Goal: Information Seeking & Learning: Find specific page/section

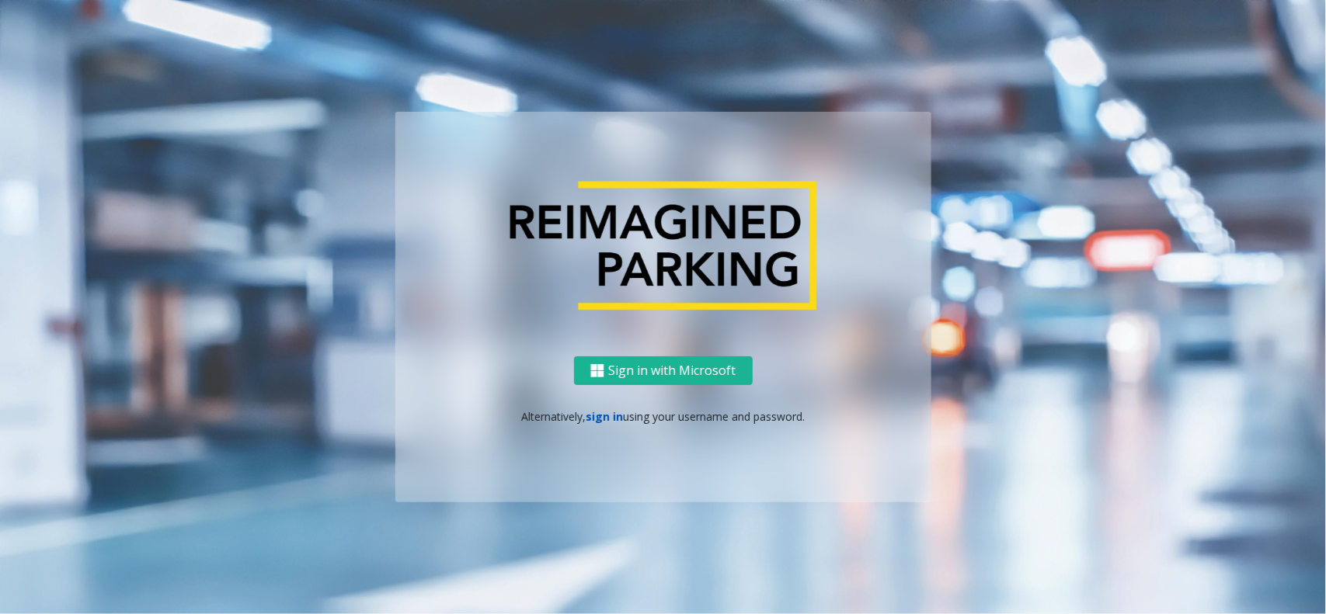
click at [603, 418] on link "sign in" at bounding box center [604, 416] width 37 height 15
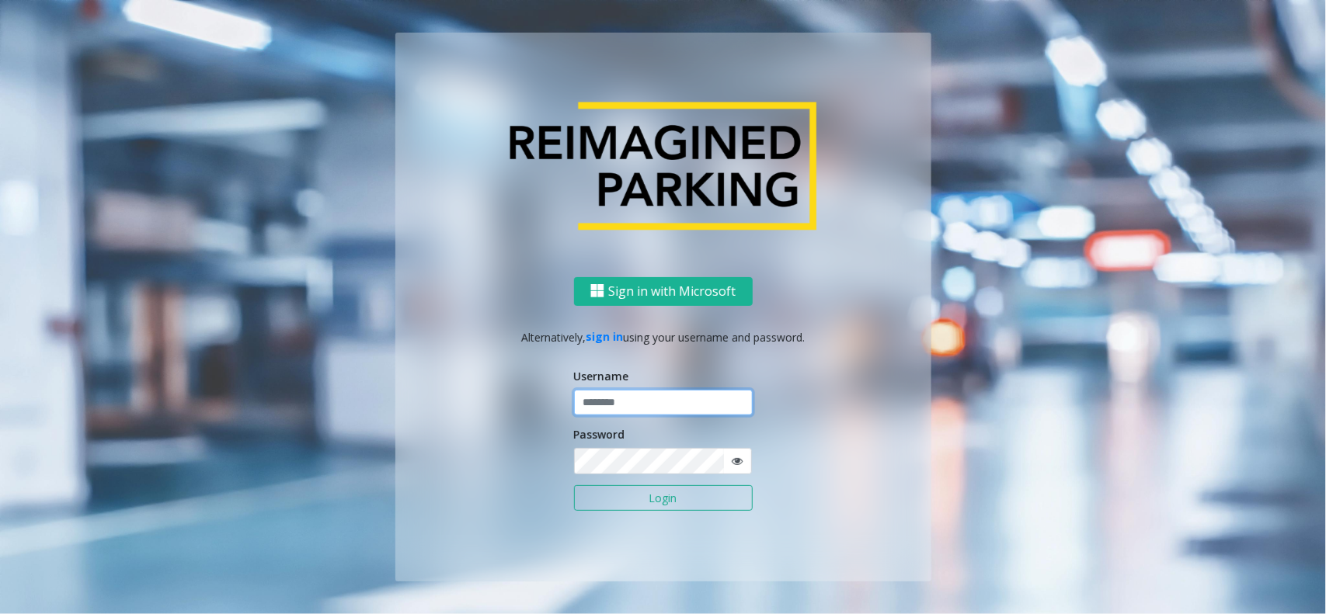
click at [610, 398] on input "text" at bounding box center [663, 403] width 179 height 26
type input "*******"
click at [574, 486] on button "Login" at bounding box center [663, 499] width 179 height 26
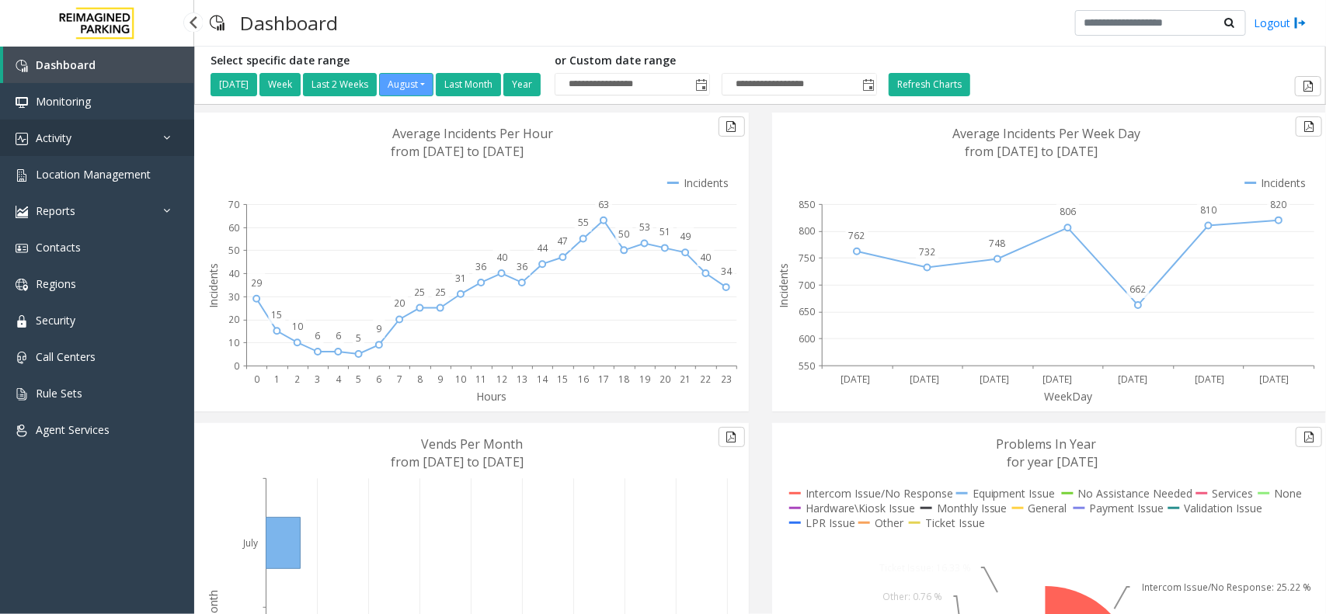
click at [88, 138] on link "Activity" at bounding box center [97, 138] width 194 height 37
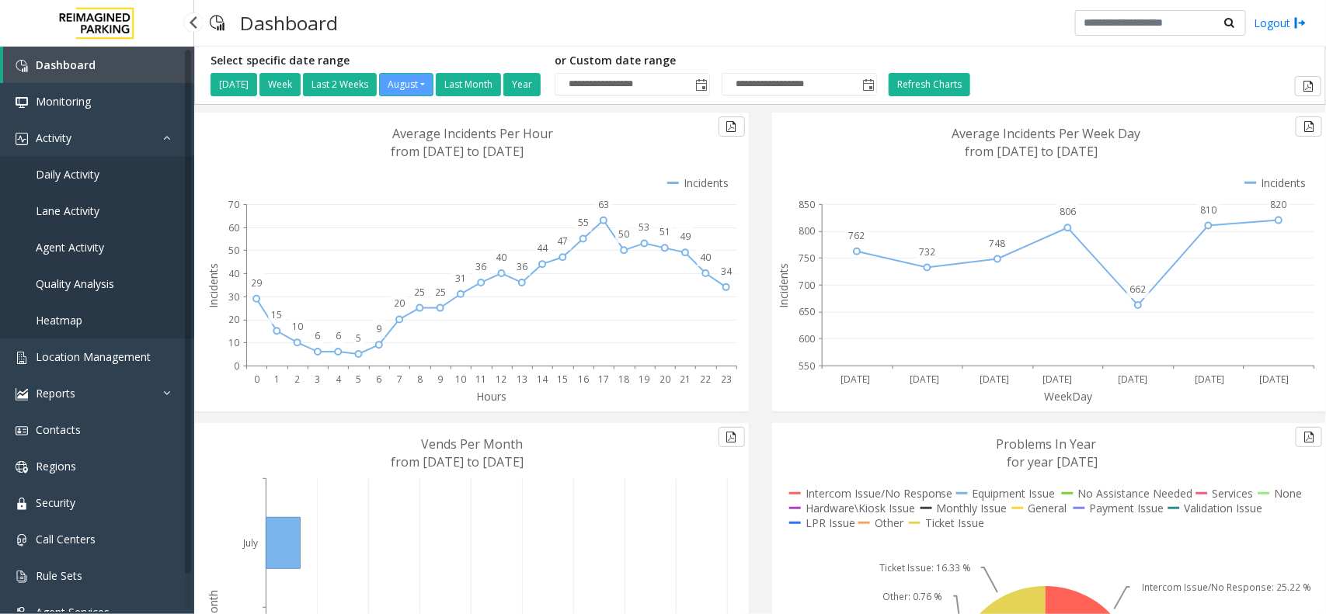
click at [98, 172] on span "Daily Activity" at bounding box center [68, 174] width 64 height 15
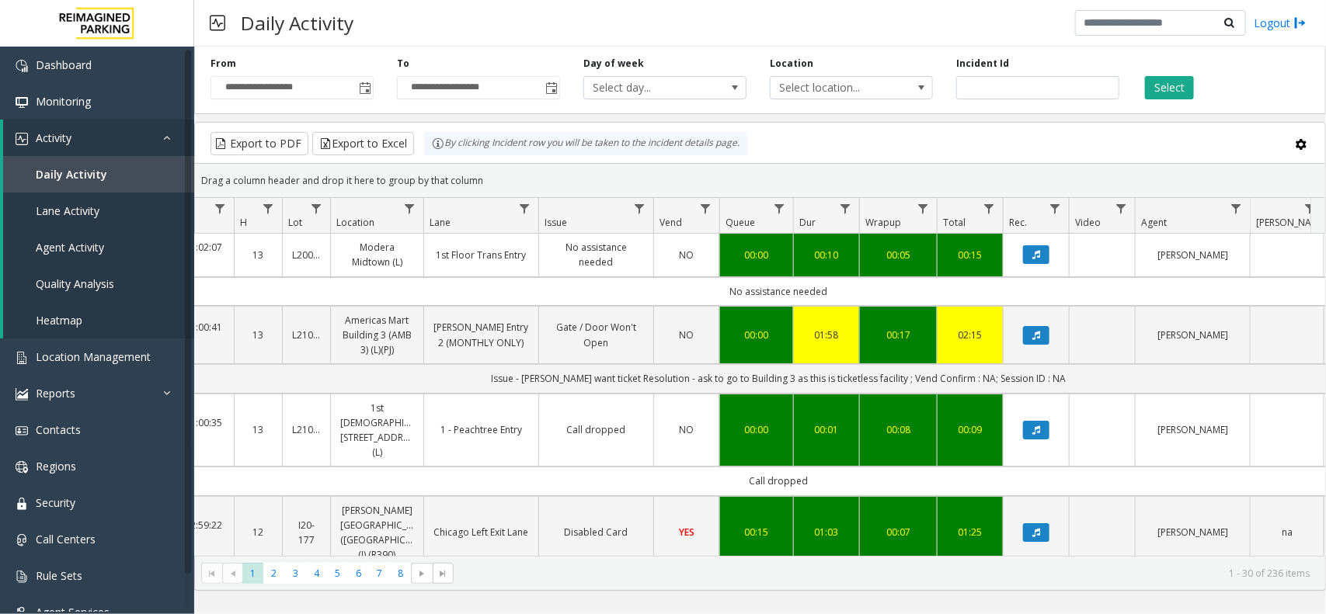
scroll to position [0, 241]
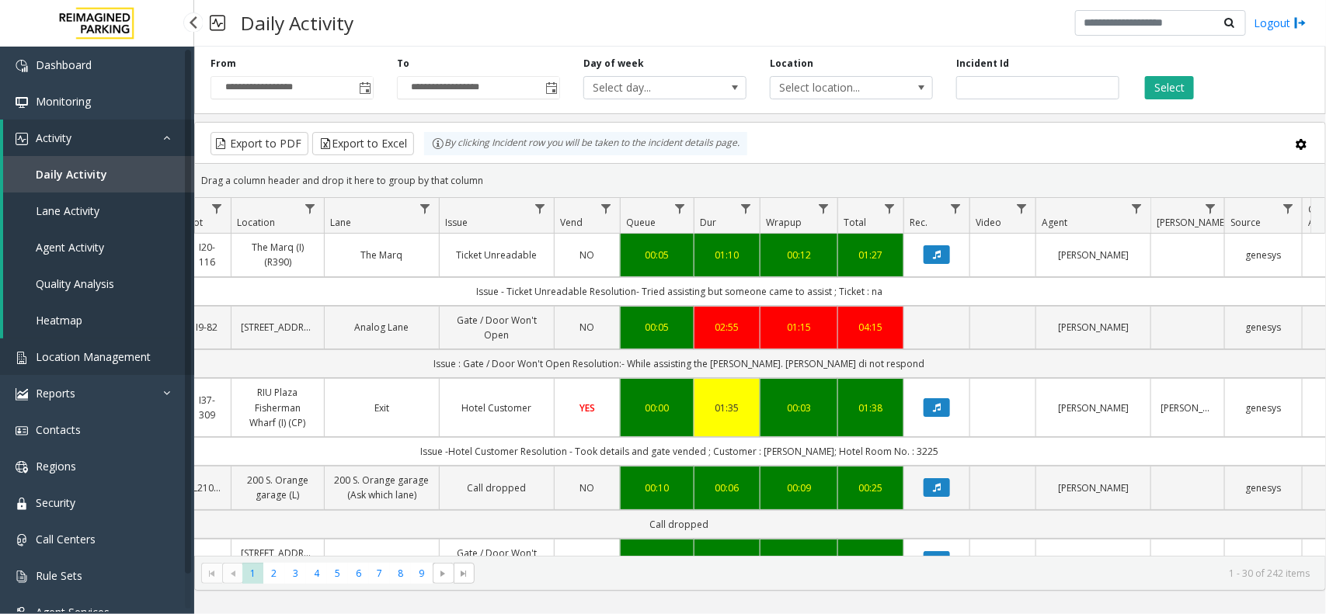
click at [121, 350] on span "Location Management" at bounding box center [93, 357] width 115 height 15
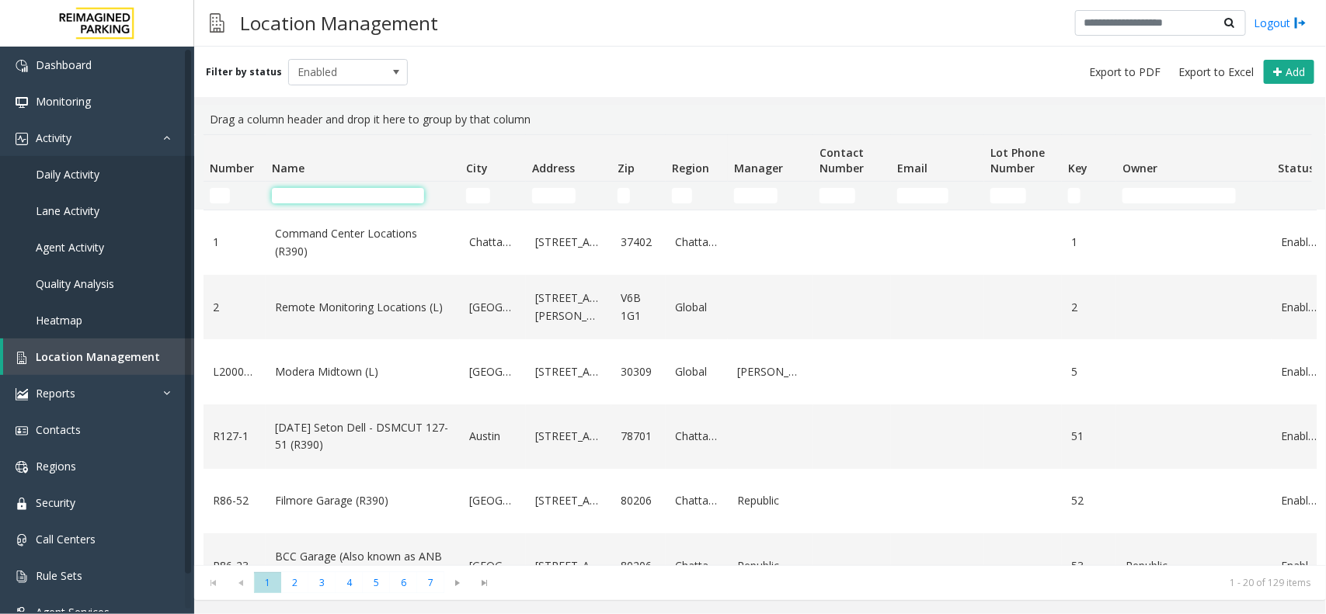
click at [344, 188] on input "Name Filter" at bounding box center [348, 196] width 152 height 16
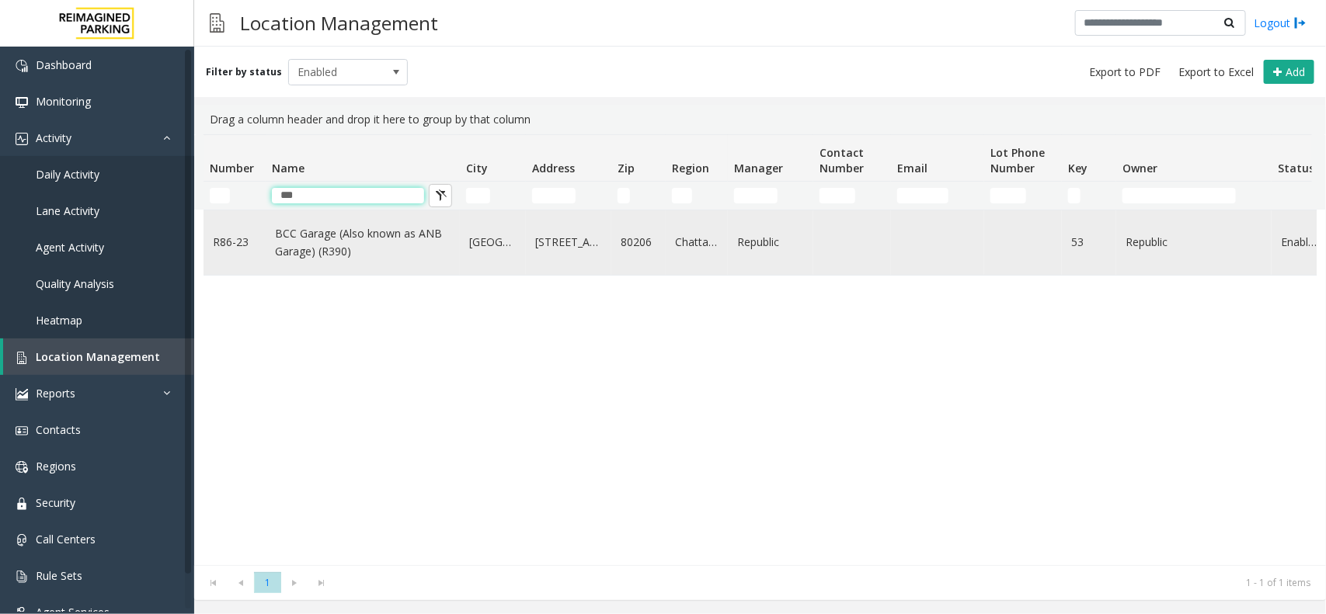
type input "***"
click at [396, 235] on link "BCC Garage (Also known as ANB Garage) (R390)" at bounding box center [363, 242] width 176 height 35
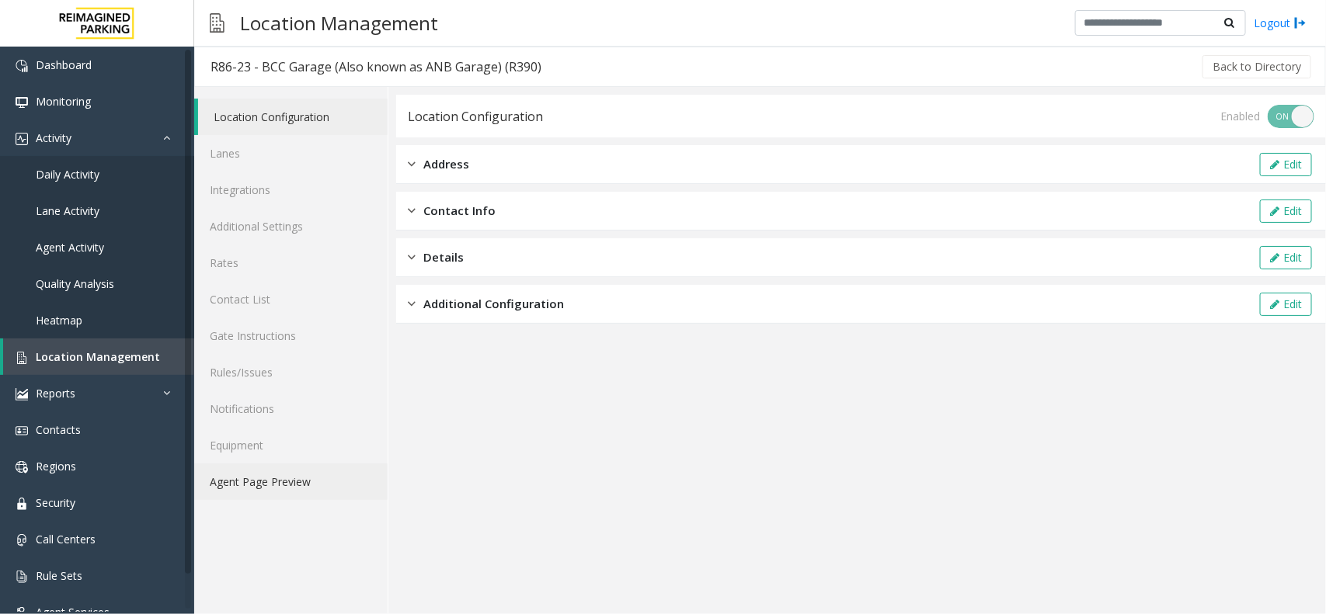
click at [277, 483] on link "Agent Page Preview" at bounding box center [290, 482] width 193 height 37
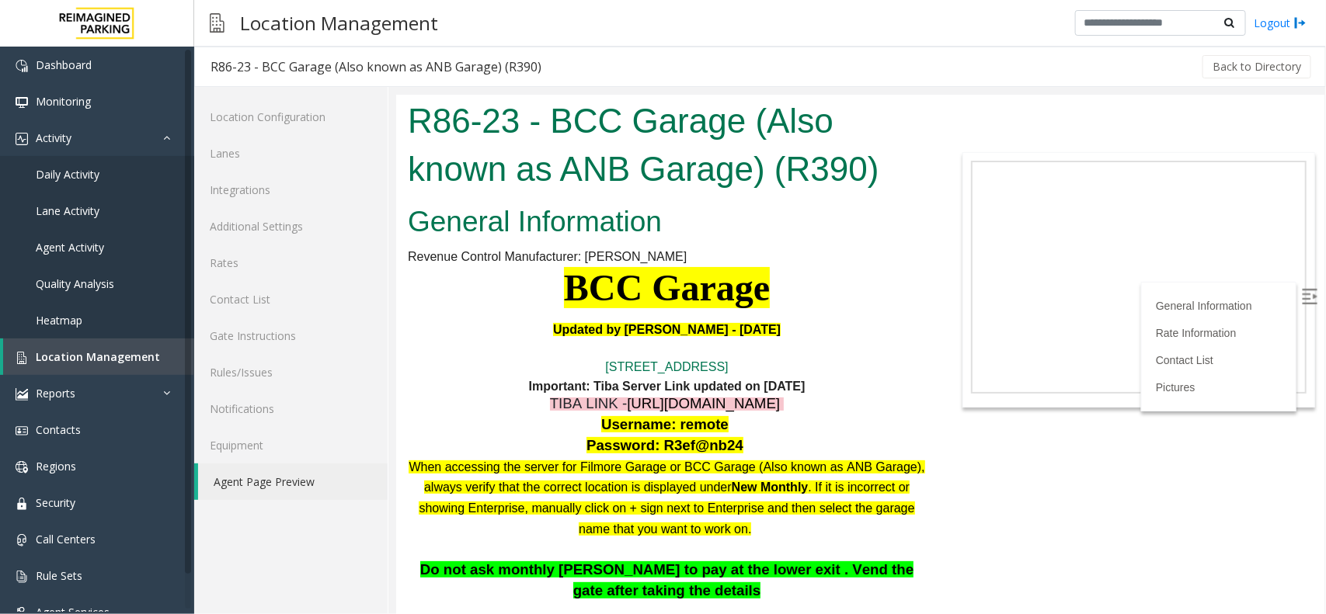
click at [1301, 288] on img at bounding box center [1309, 296] width 16 height 16
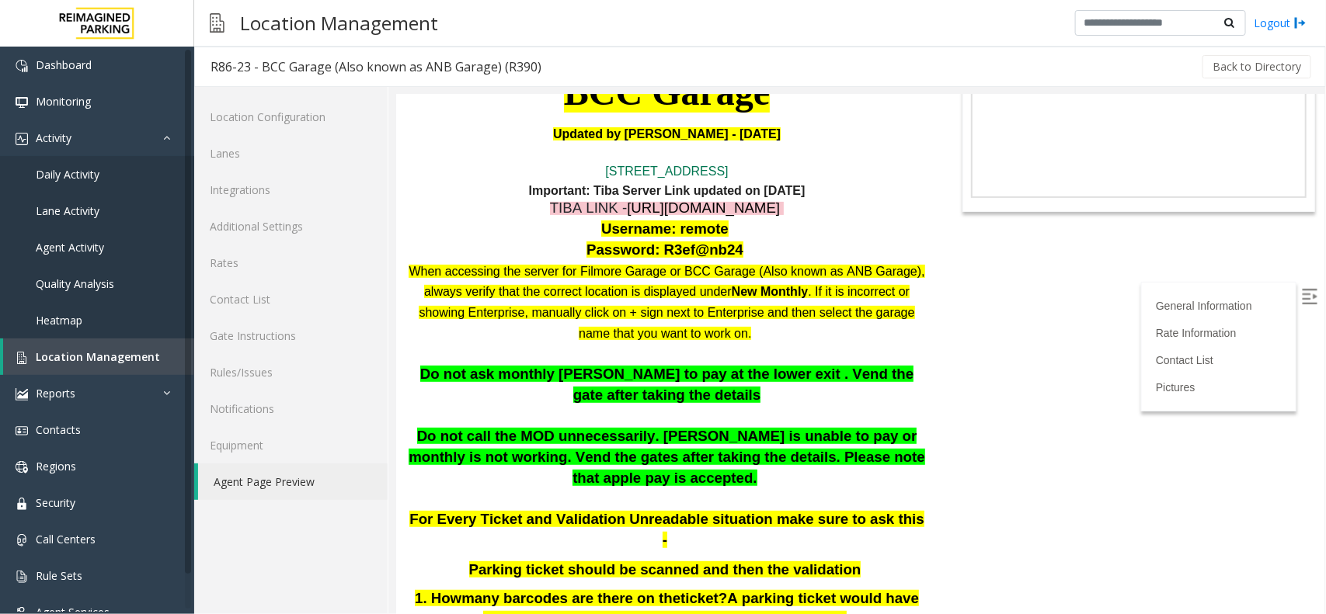
scroll to position [194, 0]
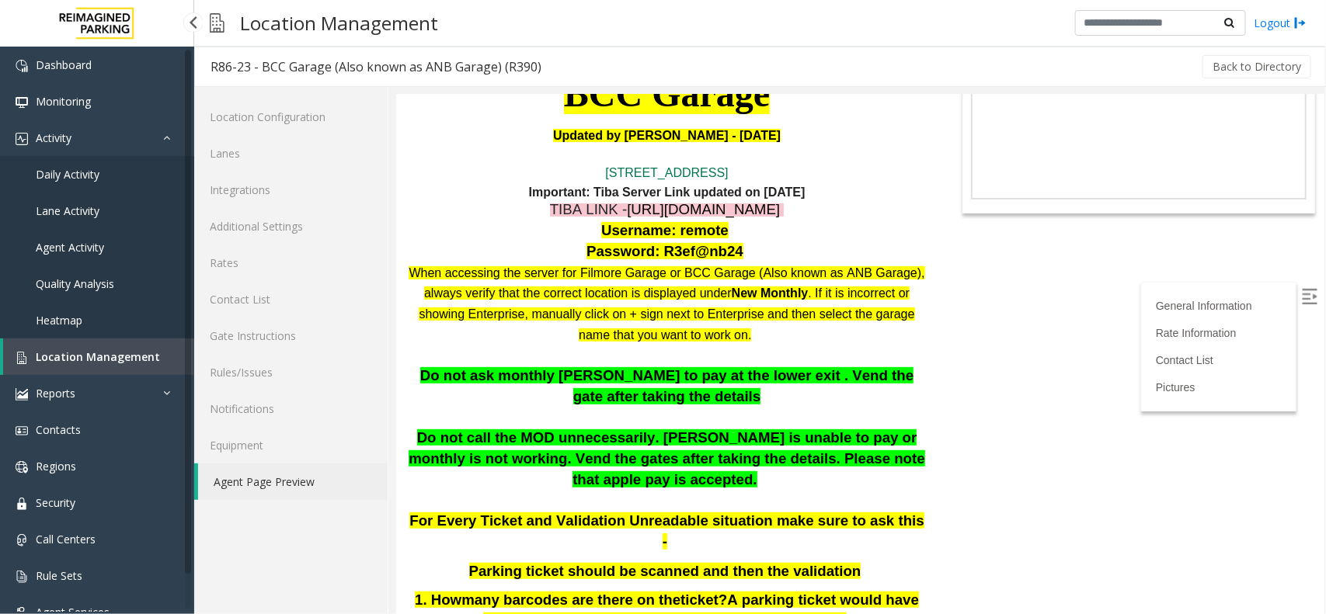
click at [119, 361] on span "Location Management" at bounding box center [98, 357] width 124 height 15
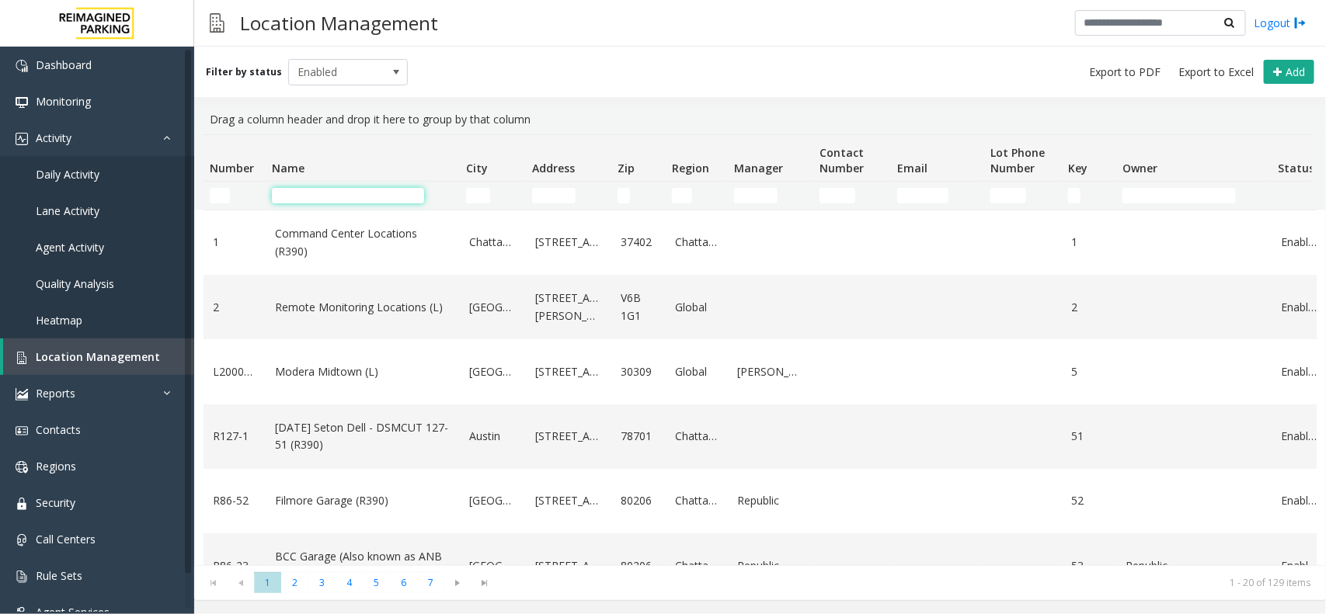
click at [316, 194] on input "Name Filter" at bounding box center [348, 196] width 152 height 16
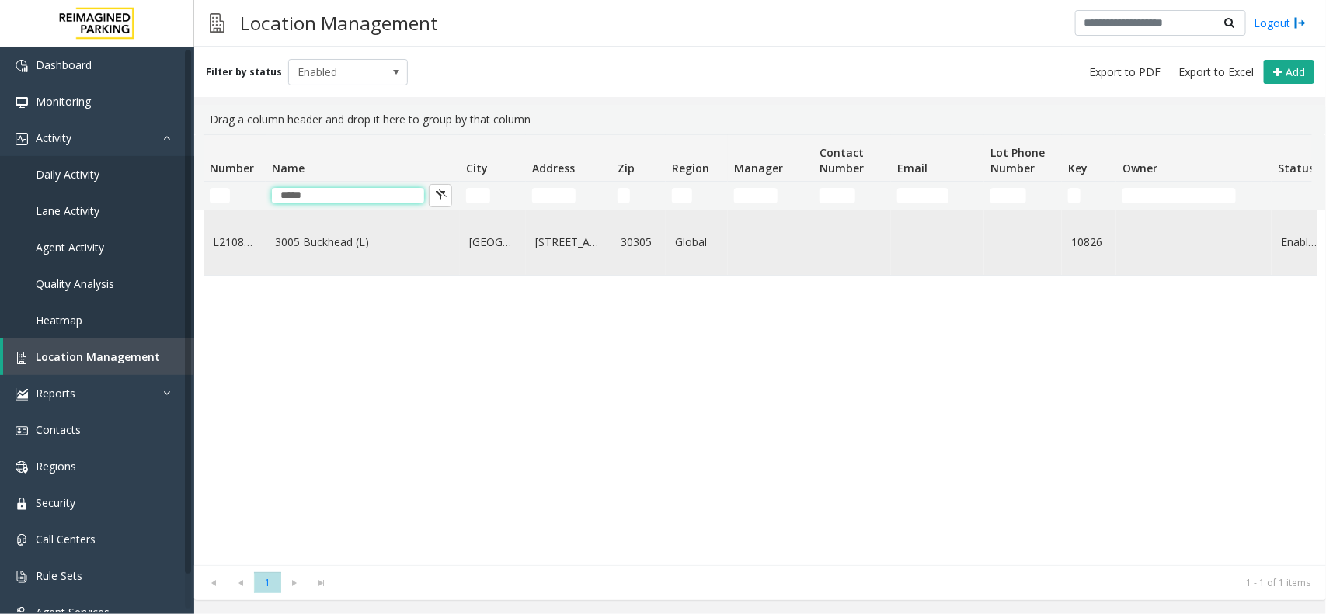
type input "*****"
click at [332, 251] on link "3005 Buckhead (L)" at bounding box center [363, 242] width 176 height 17
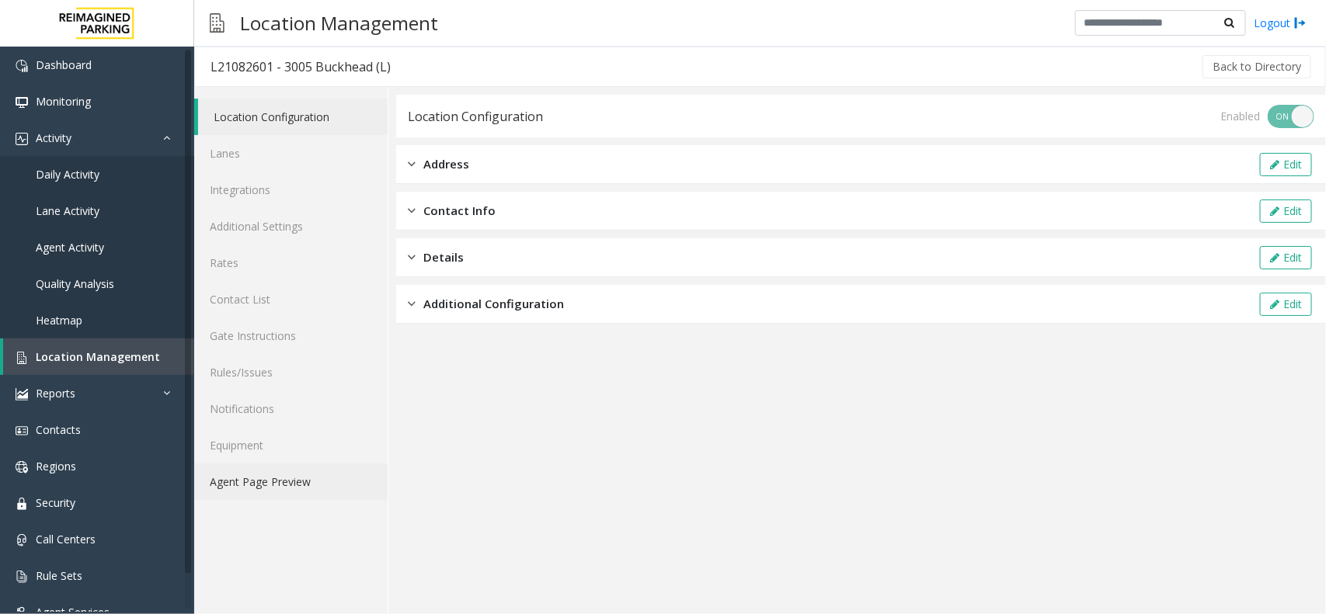
click at [221, 484] on link "Agent Page Preview" at bounding box center [290, 482] width 193 height 37
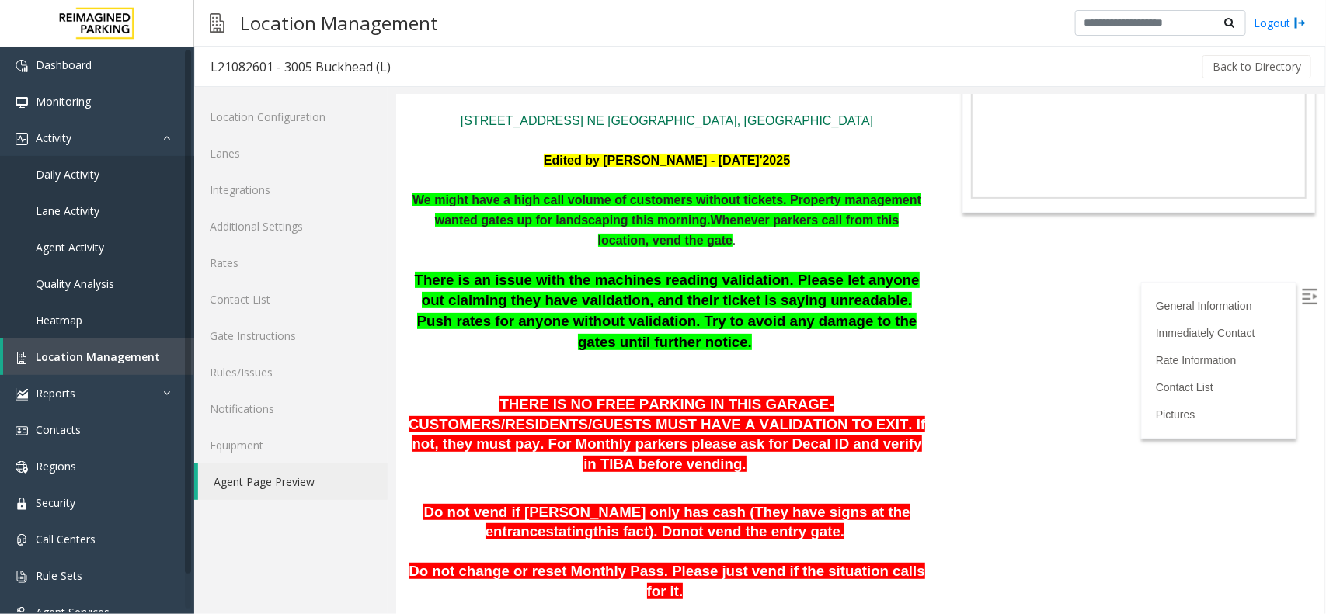
scroll to position [194, 0]
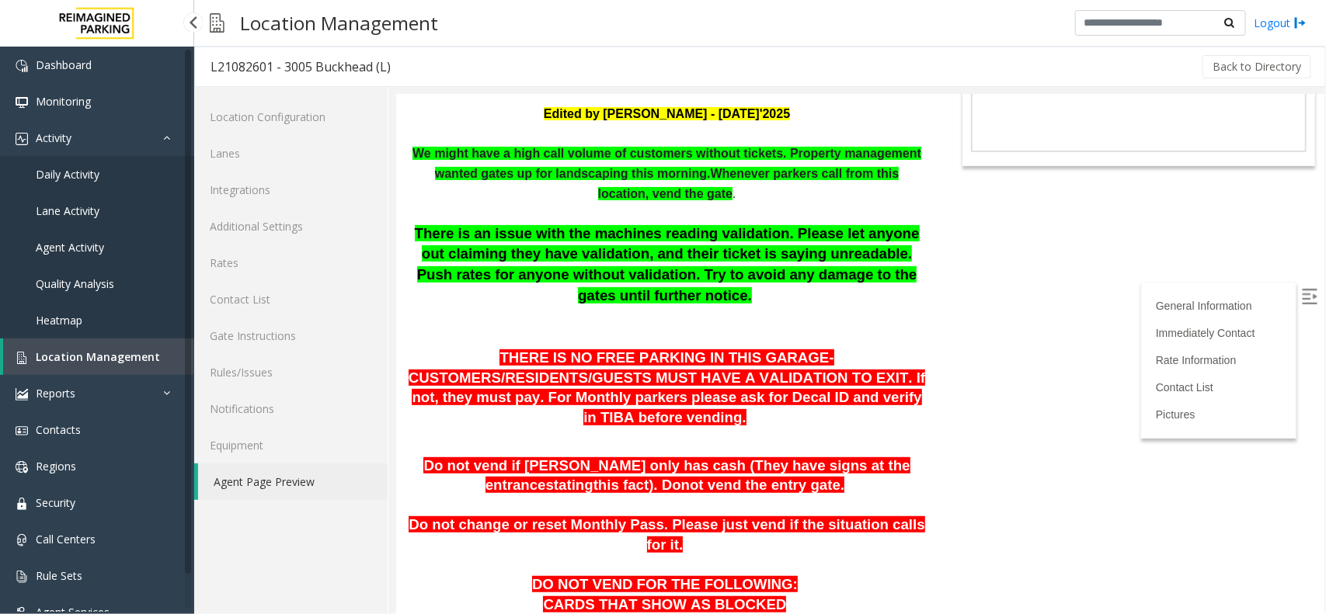
click at [64, 353] on span "Location Management" at bounding box center [98, 357] width 124 height 15
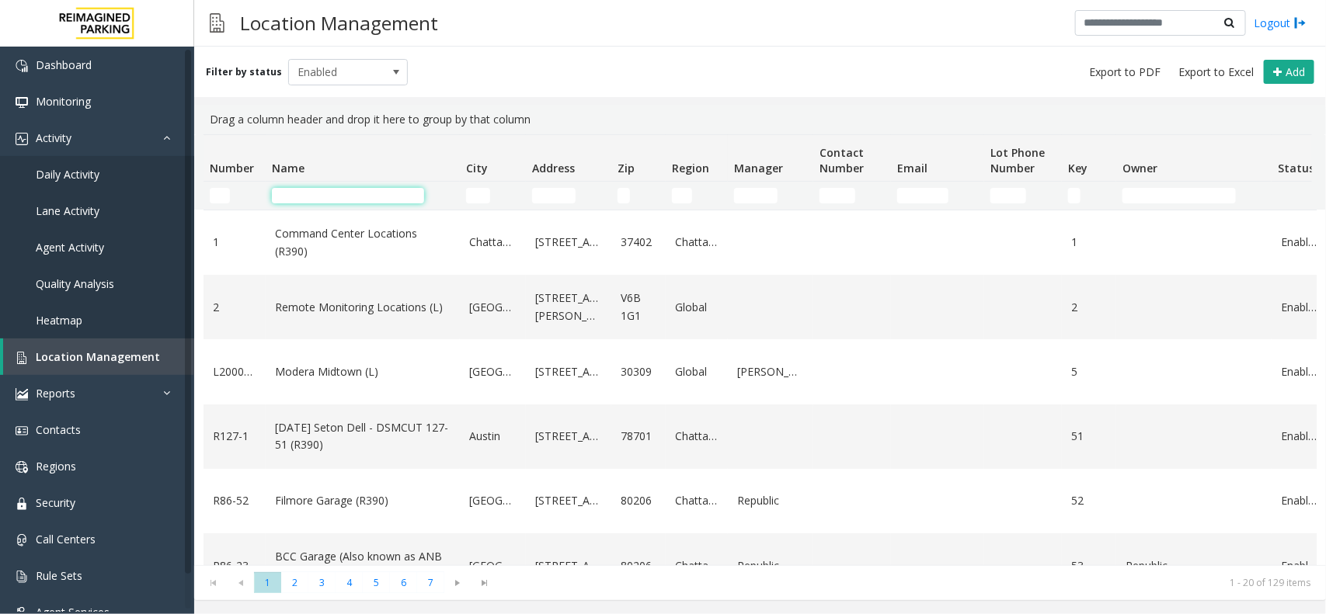
click at [331, 191] on input "Name Filter" at bounding box center [348, 196] width 152 height 16
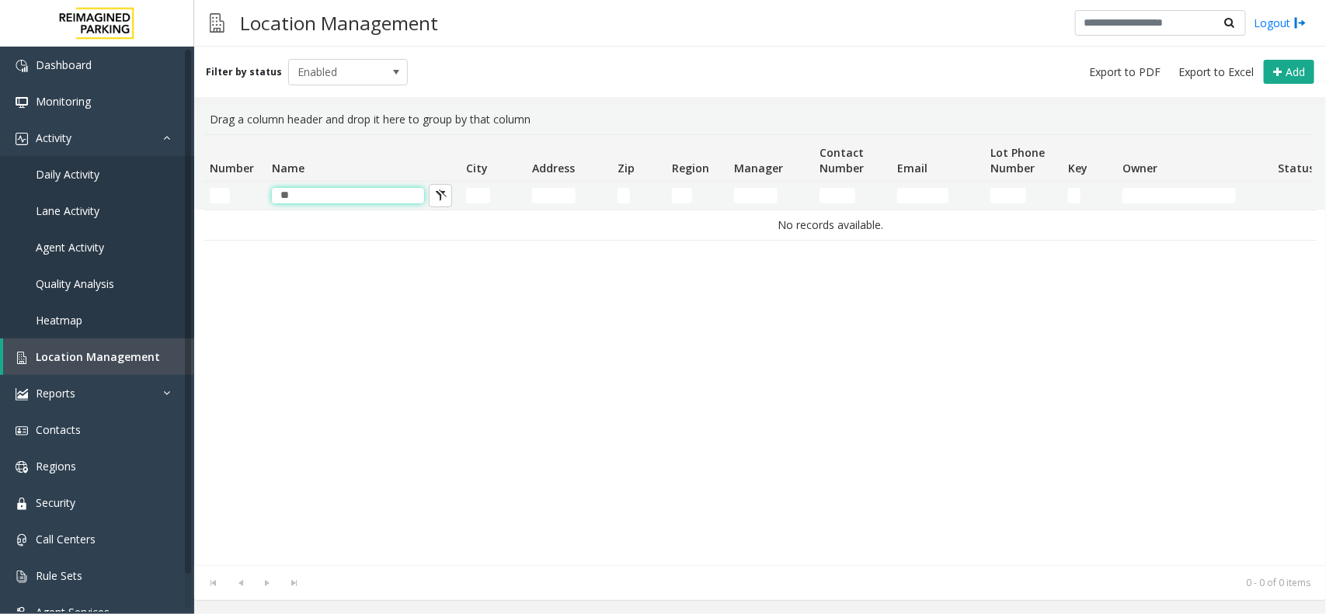
type input "*"
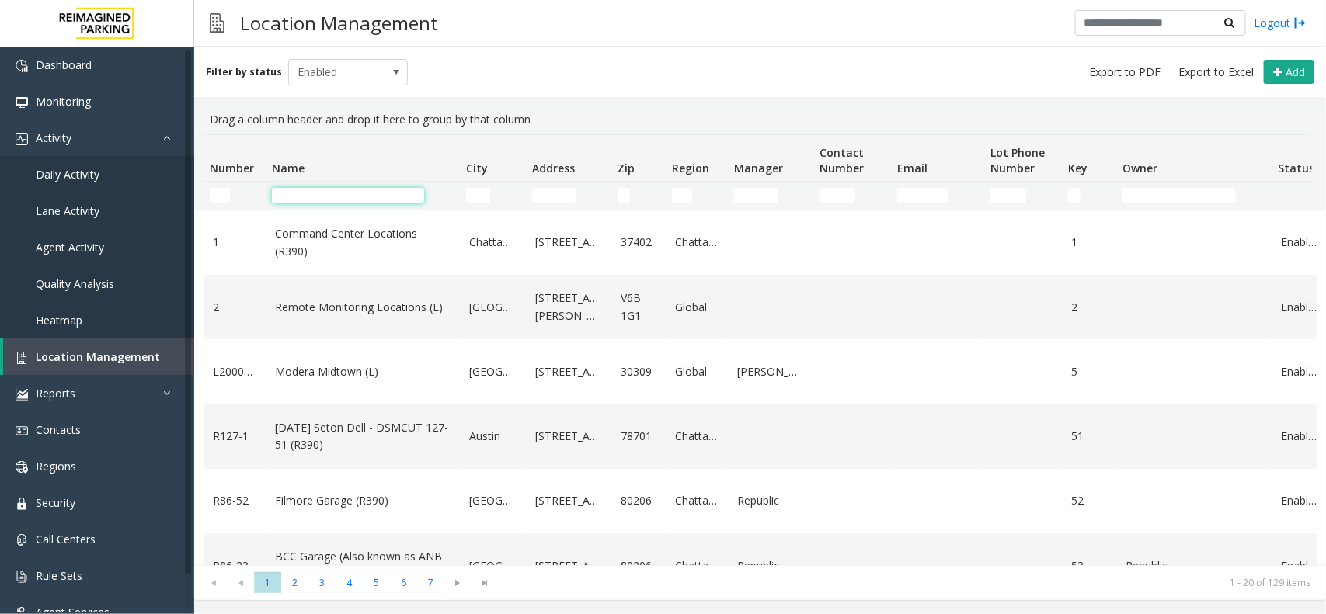
click at [316, 197] on input "Name Filter" at bounding box center [348, 196] width 152 height 16
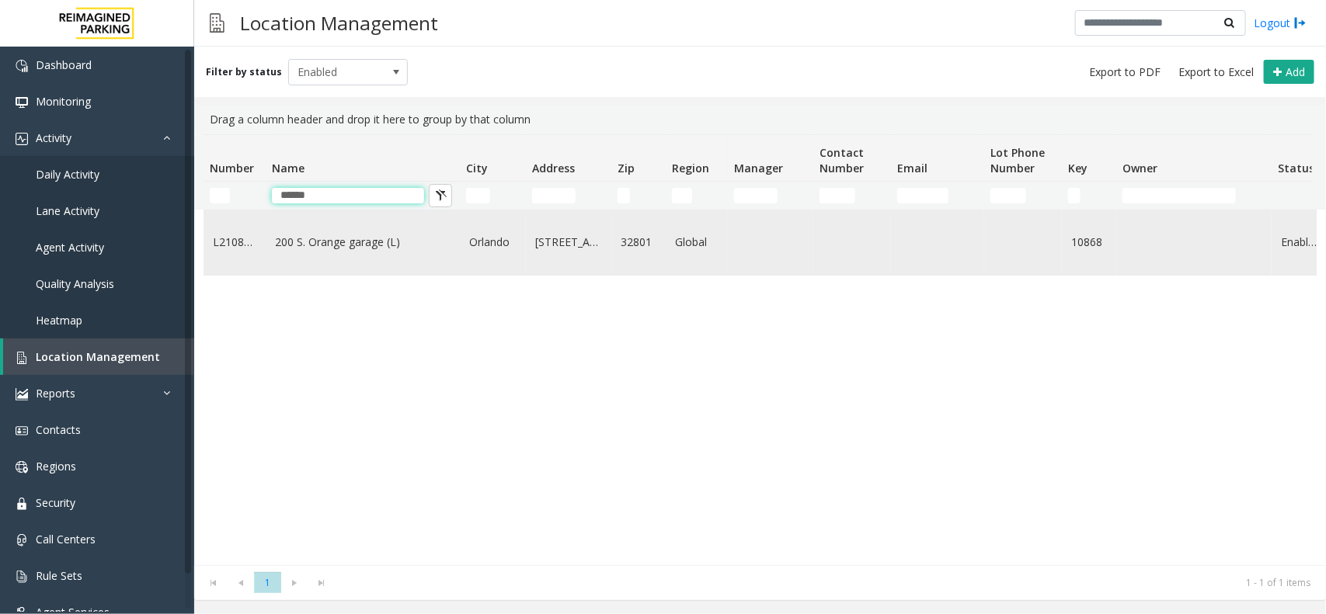
type input "******"
click at [325, 245] on link "200 S. Orange garage (L)" at bounding box center [363, 242] width 176 height 17
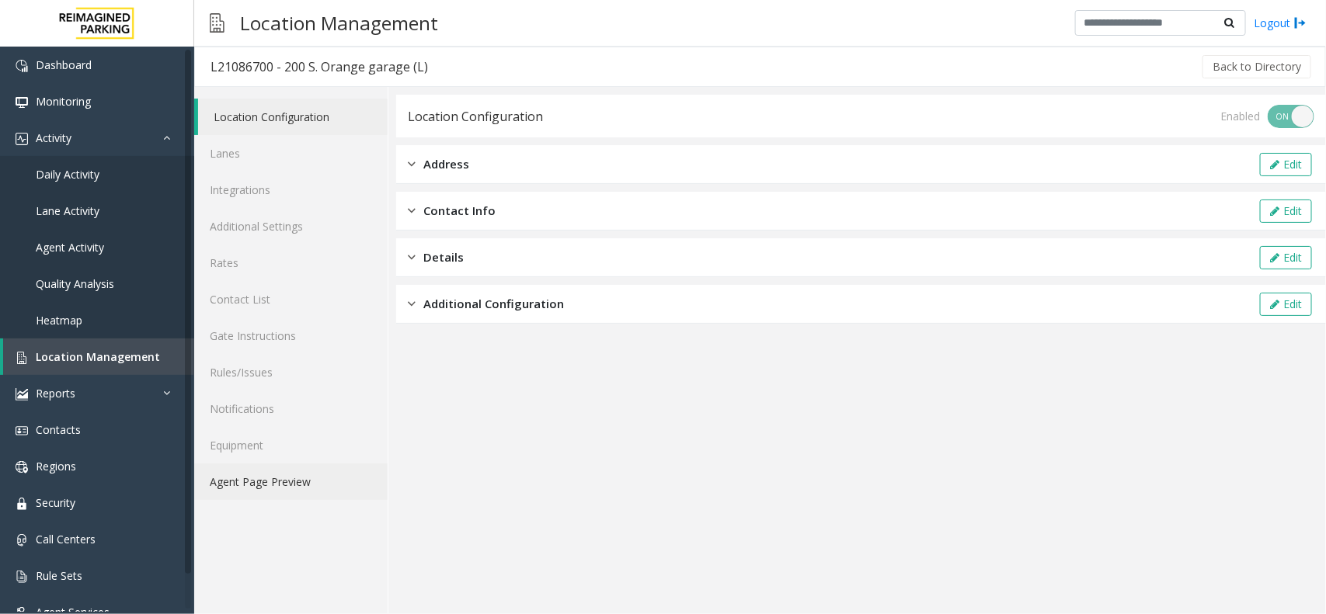
click at [245, 488] on link "Agent Page Preview" at bounding box center [290, 482] width 193 height 37
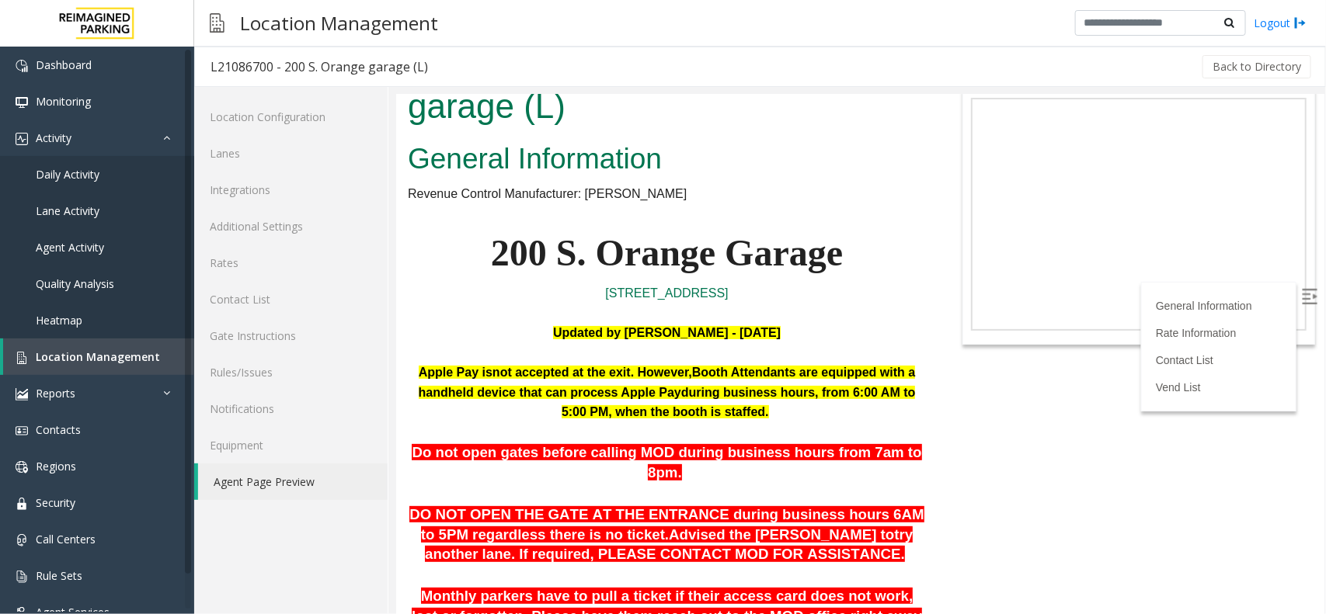
scroll to position [97, 0]
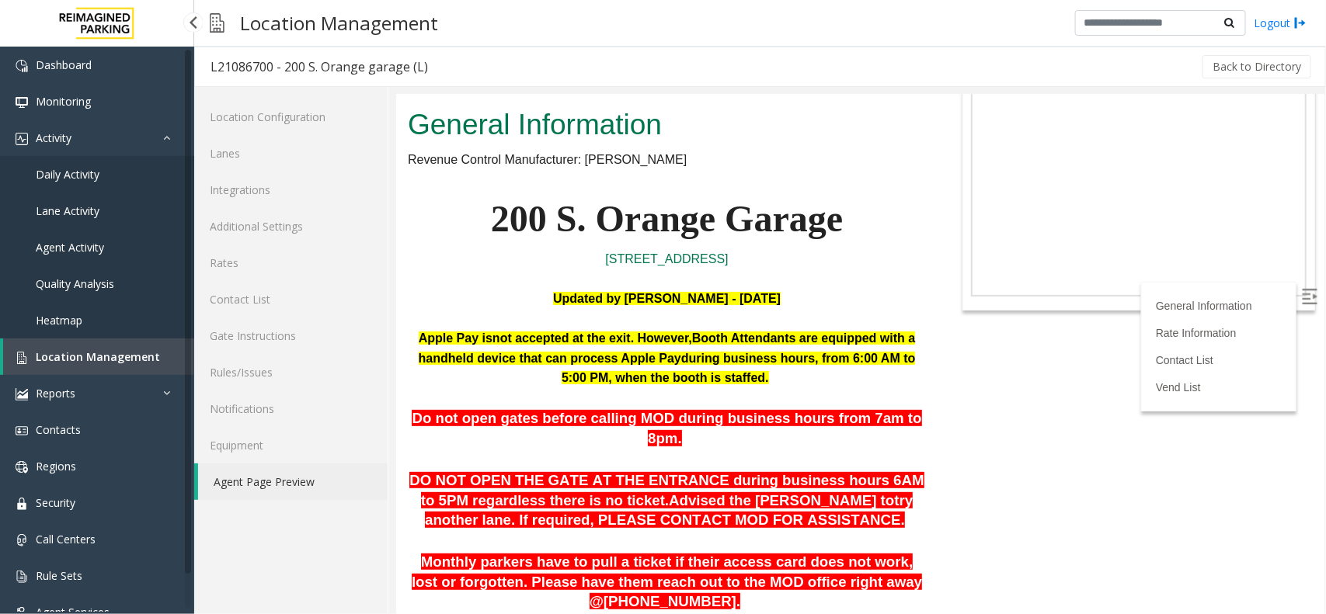
click at [85, 354] on span "Location Management" at bounding box center [98, 357] width 124 height 15
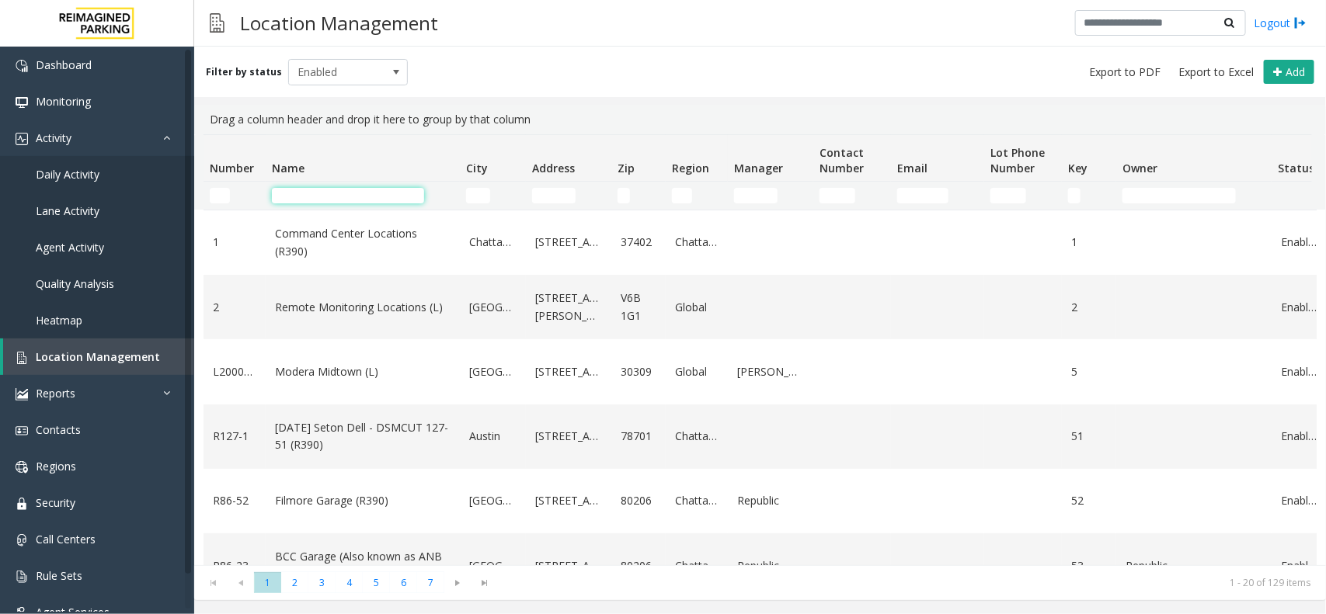
click at [312, 188] on input "Name Filter" at bounding box center [348, 196] width 152 height 16
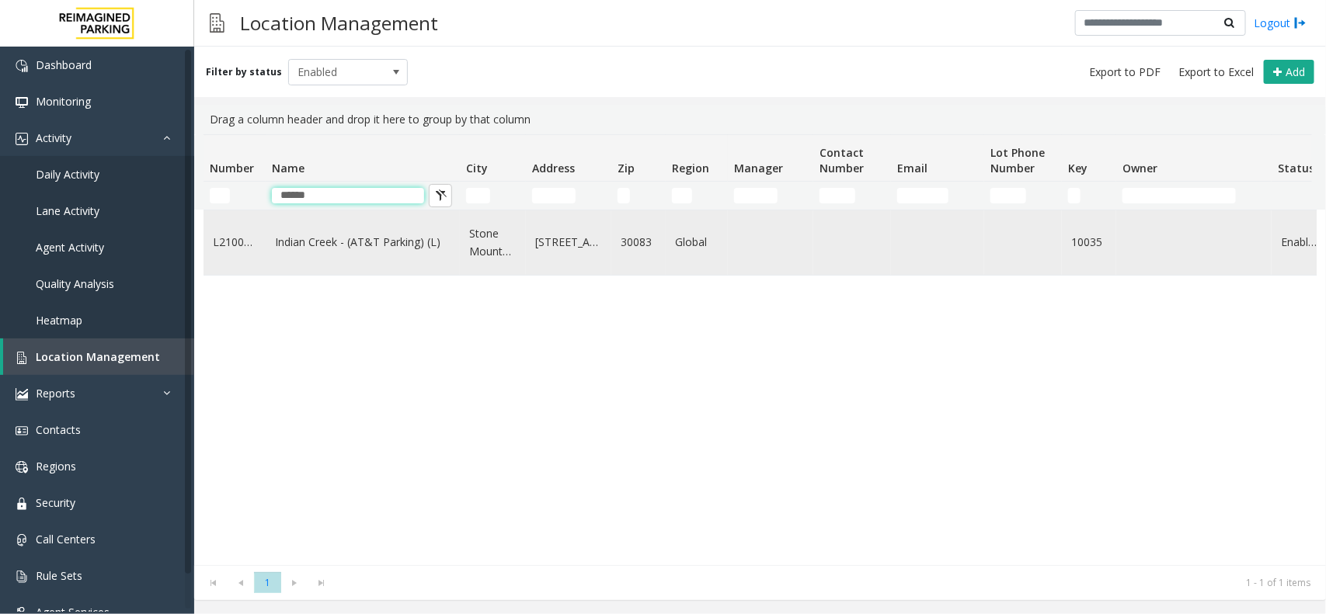
type input "******"
click at [313, 242] on link "Indian Creek - (AT&T Parking) (L)" at bounding box center [363, 242] width 176 height 17
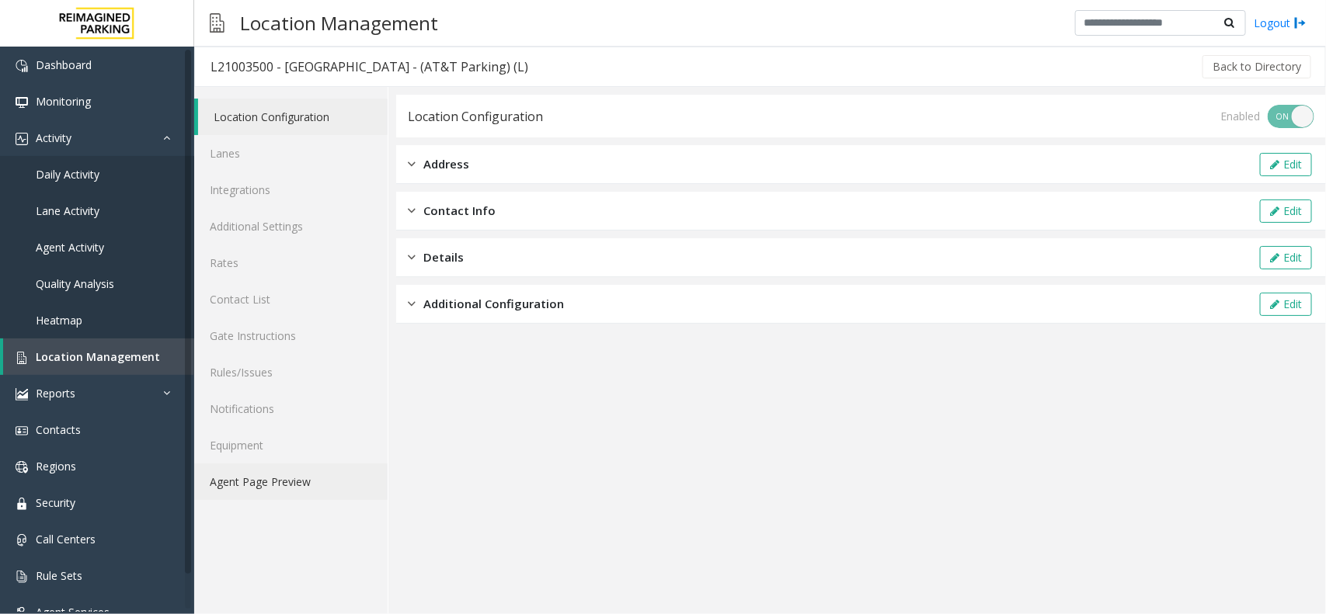
click at [245, 482] on link "Agent Page Preview" at bounding box center [290, 482] width 193 height 37
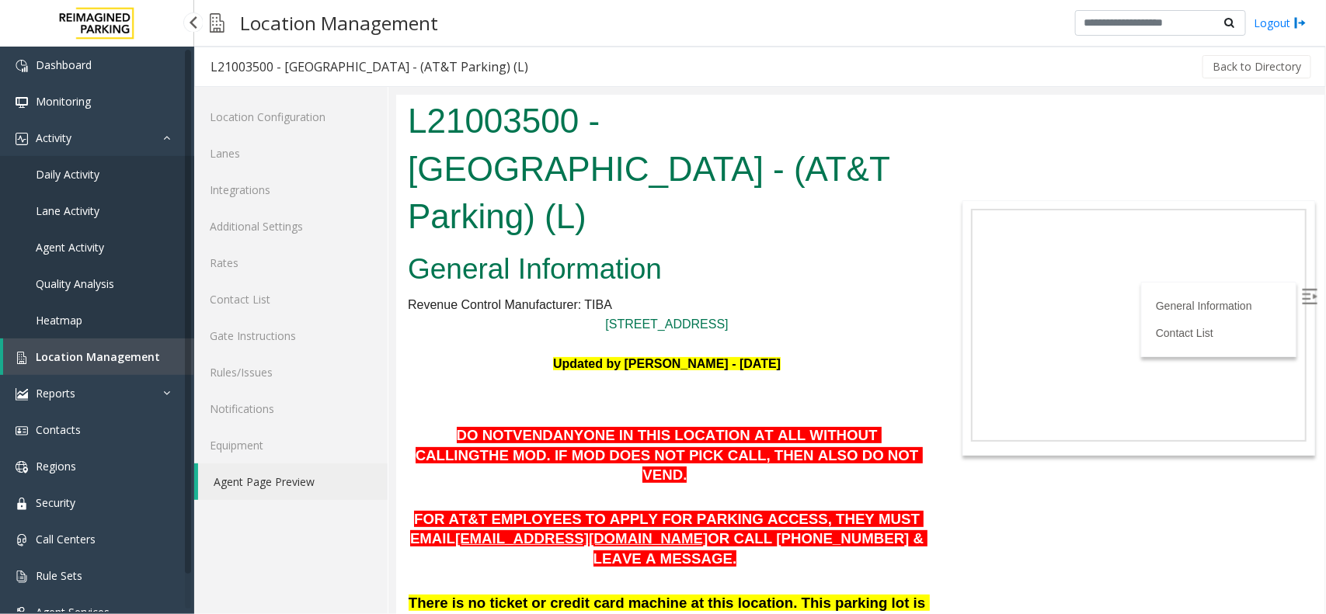
click at [55, 352] on span "Location Management" at bounding box center [98, 357] width 124 height 15
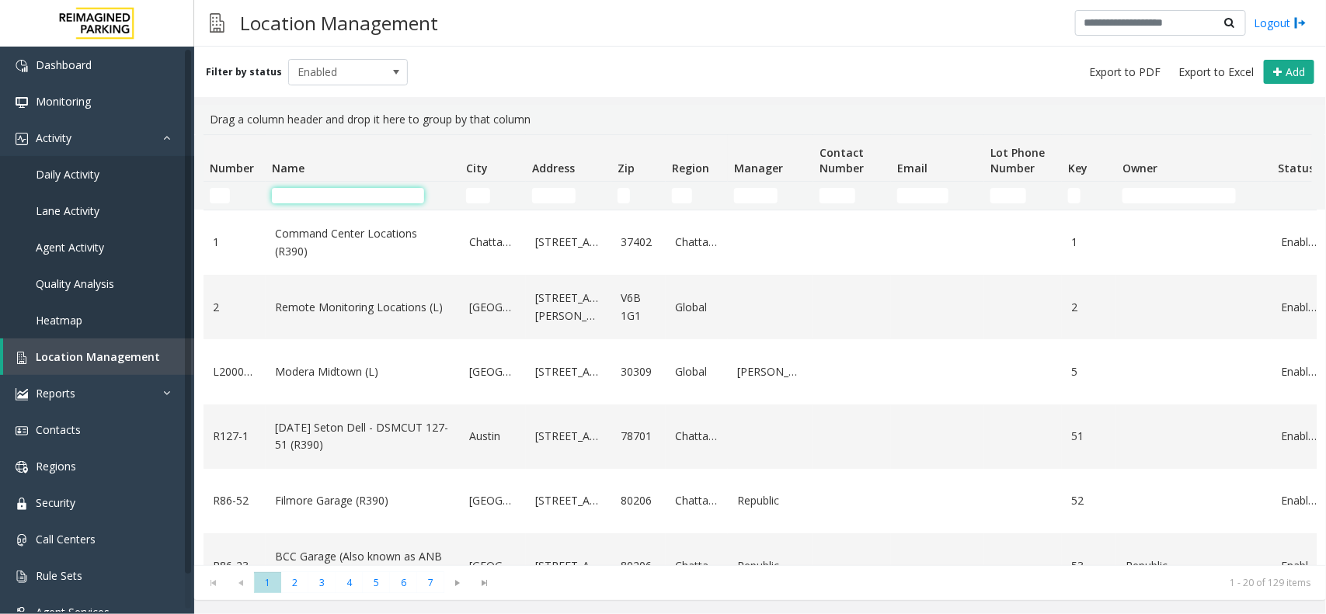
click at [322, 188] on input "Name Filter" at bounding box center [348, 196] width 152 height 16
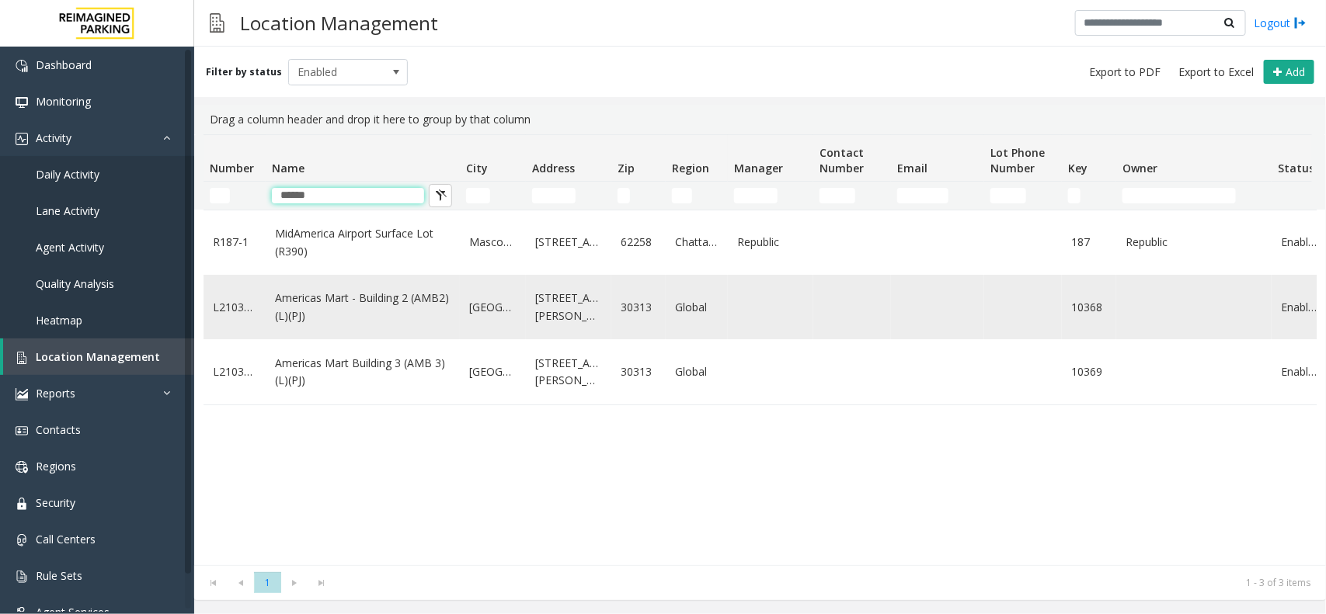
type input "******"
click at [298, 308] on link "Americas Mart - Building 2 (AMB2) (L)(PJ)" at bounding box center [363, 307] width 176 height 35
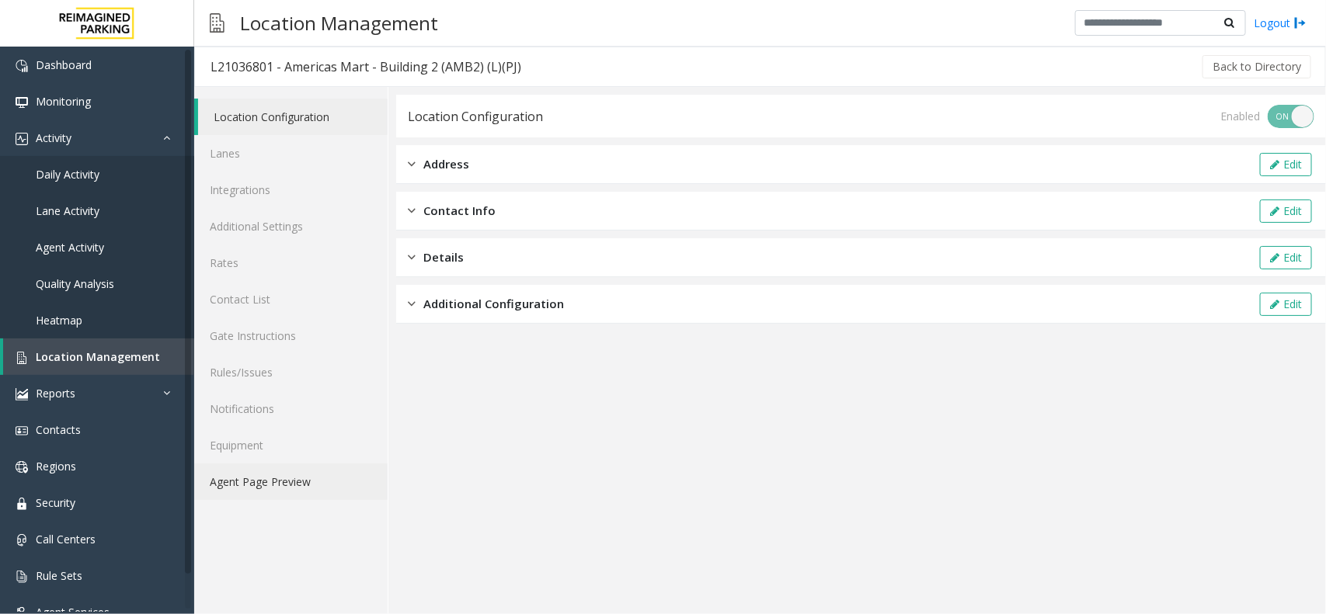
click at [273, 484] on link "Agent Page Preview" at bounding box center [290, 482] width 193 height 37
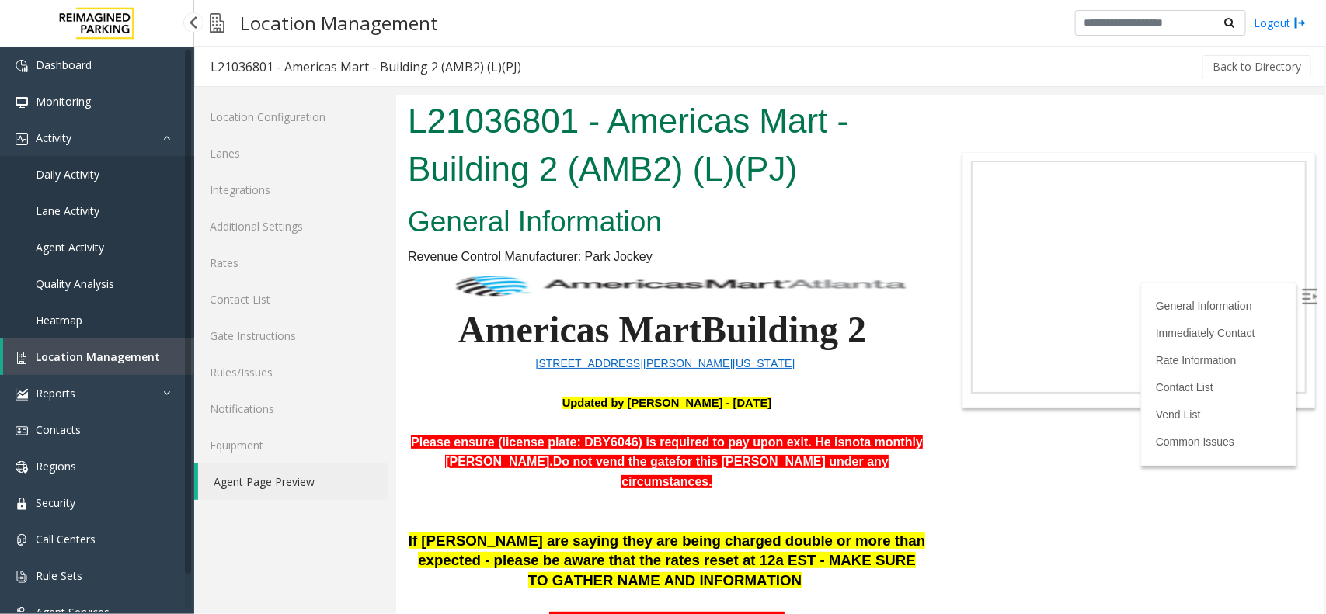
click at [80, 350] on span "Location Management" at bounding box center [98, 357] width 124 height 15
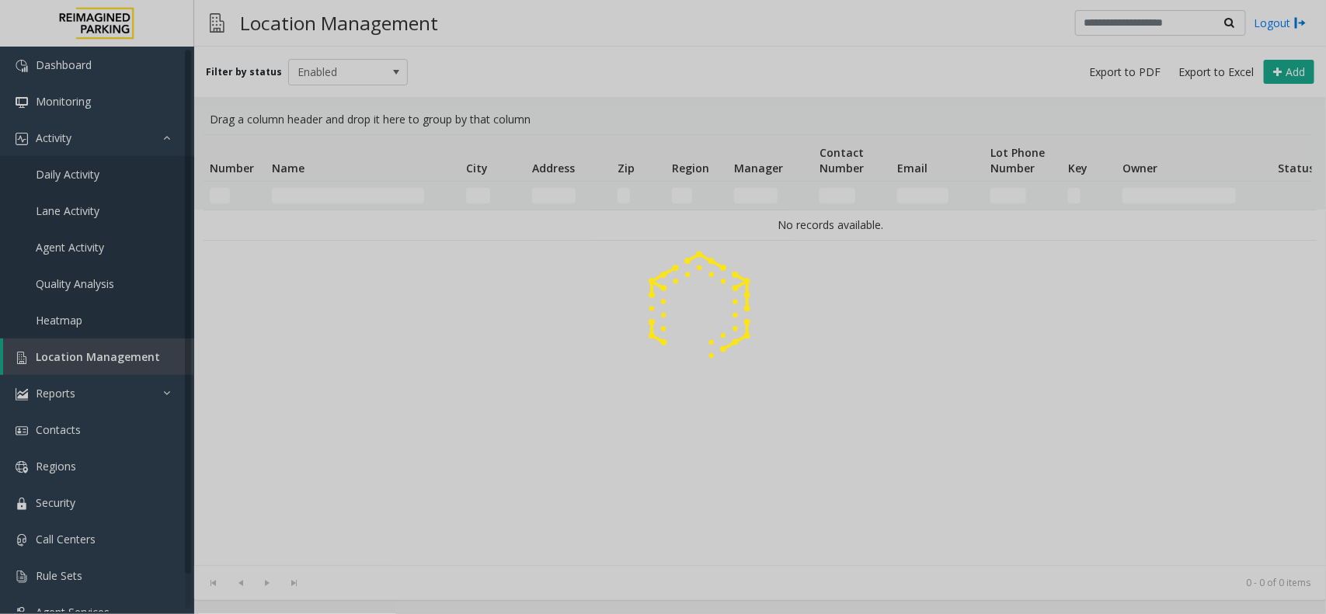
click at [309, 188] on div at bounding box center [663, 307] width 1326 height 614
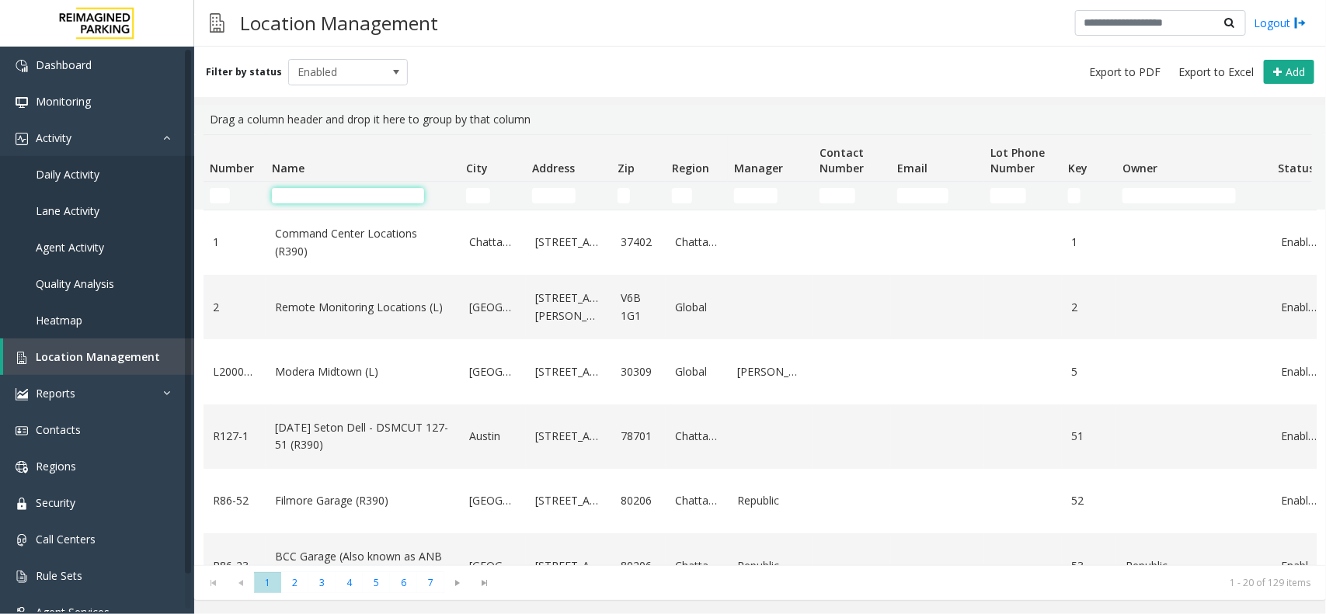
click at [301, 196] on input "Name Filter" at bounding box center [348, 196] width 152 height 16
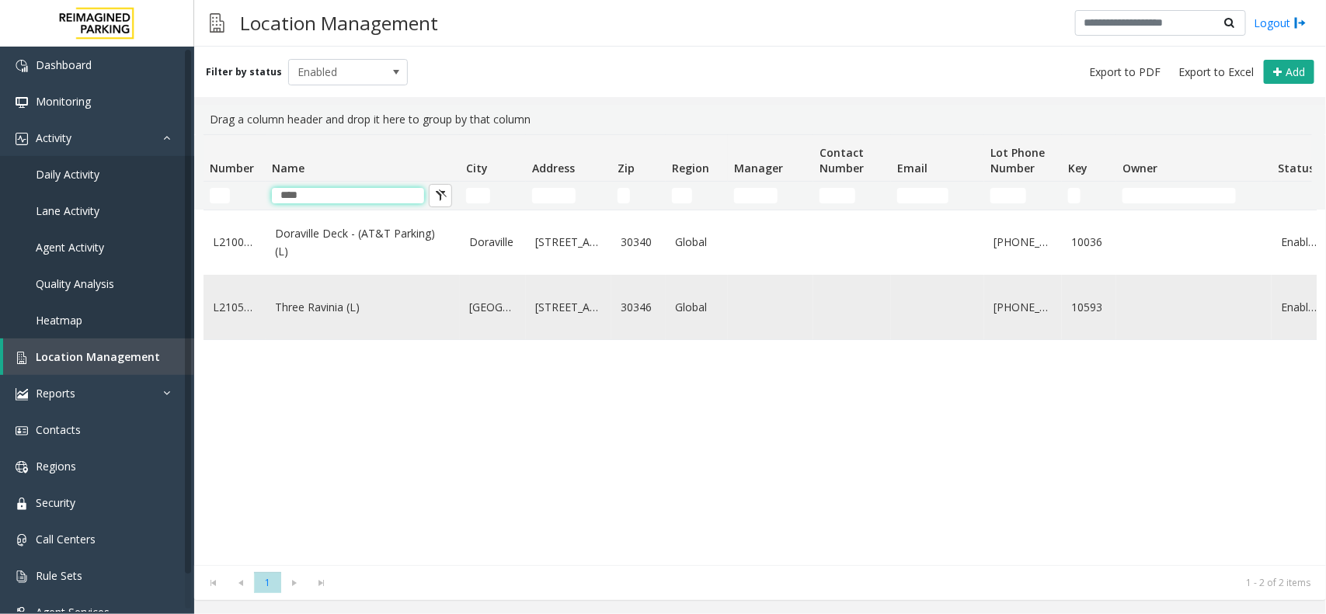
type input "****"
click at [312, 309] on link "Three Ravinia (L)" at bounding box center [363, 307] width 176 height 17
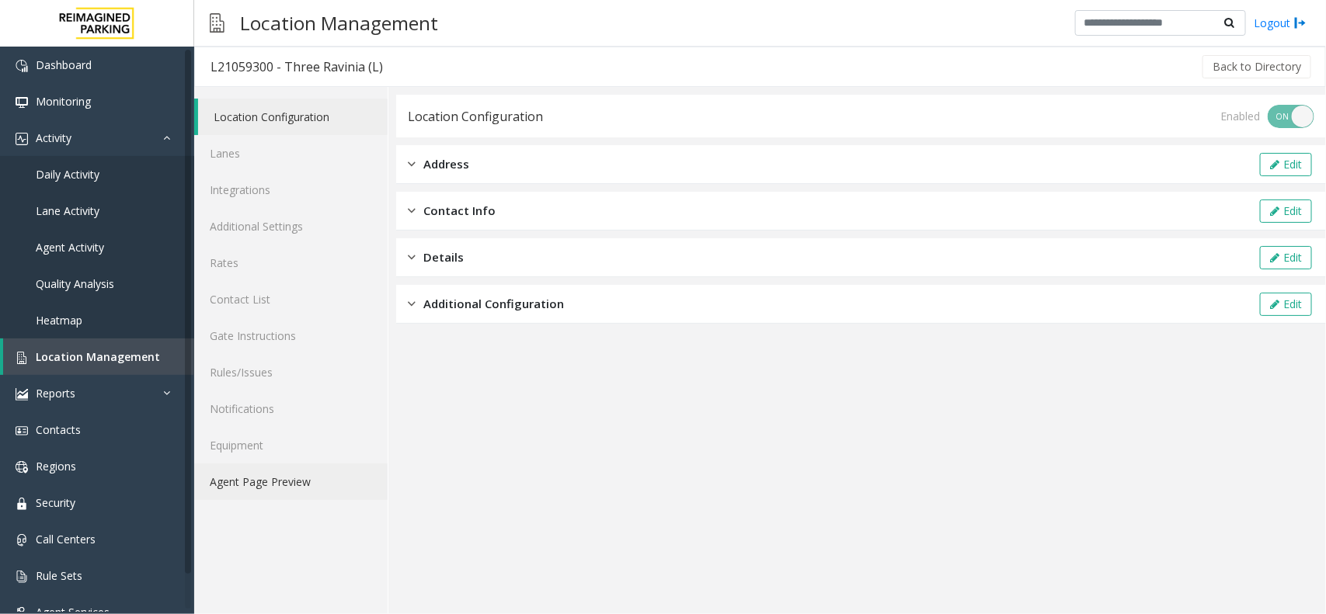
click at [251, 486] on link "Agent Page Preview" at bounding box center [290, 482] width 193 height 37
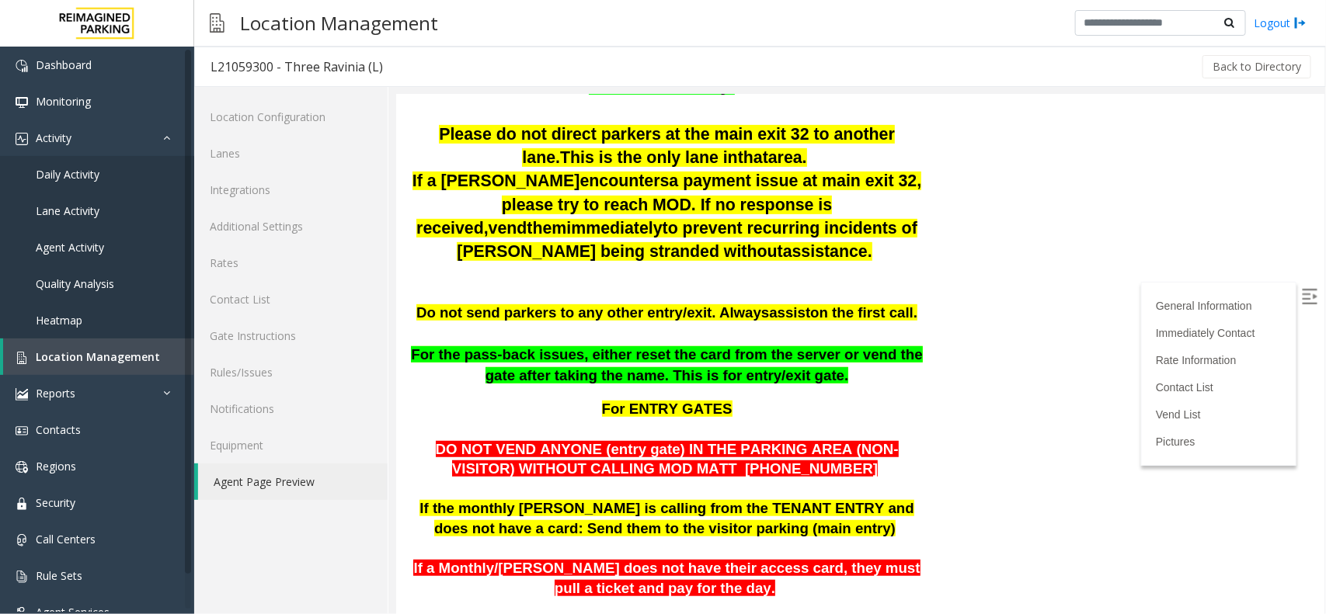
scroll to position [388, 0]
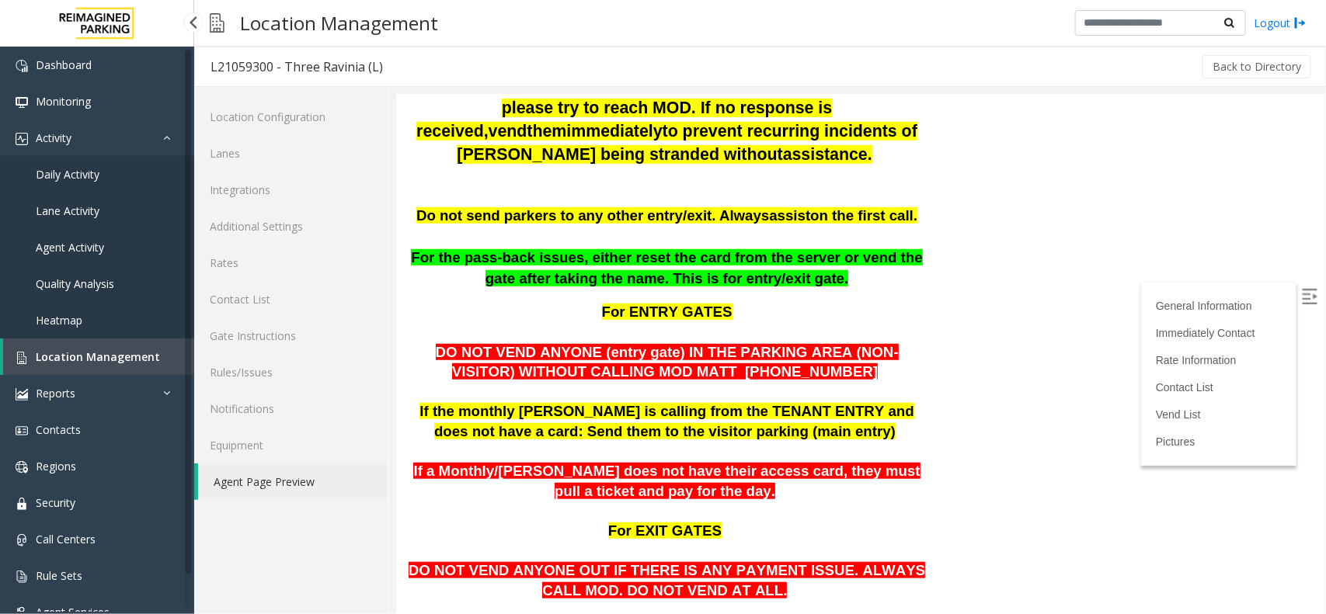
click at [76, 355] on span "Location Management" at bounding box center [98, 357] width 124 height 15
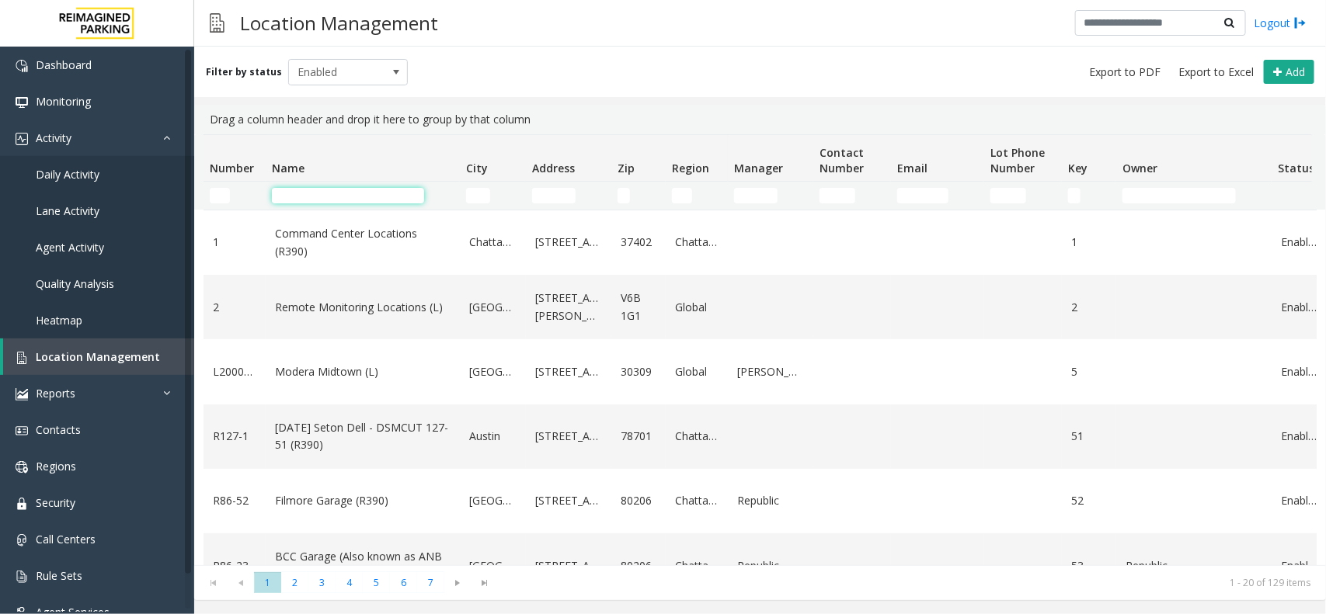
click at [338, 196] on input "Name Filter" at bounding box center [348, 196] width 152 height 16
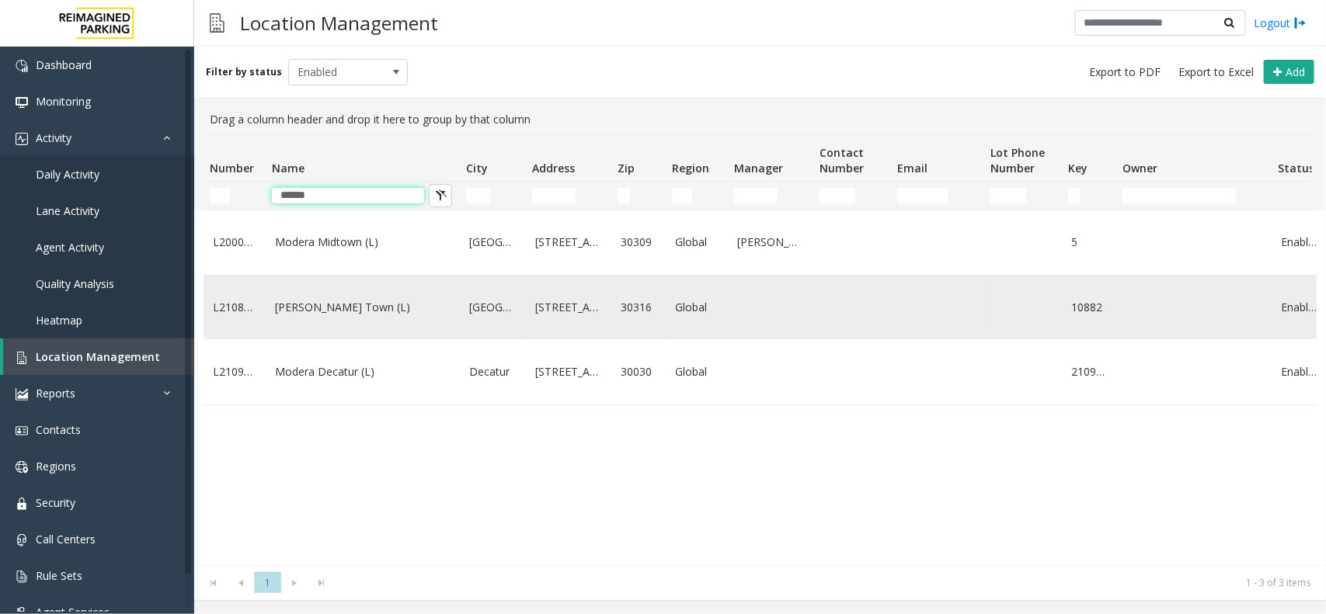
type input "******"
click at [361, 316] on link "[PERSON_NAME] Town (L)" at bounding box center [363, 307] width 176 height 17
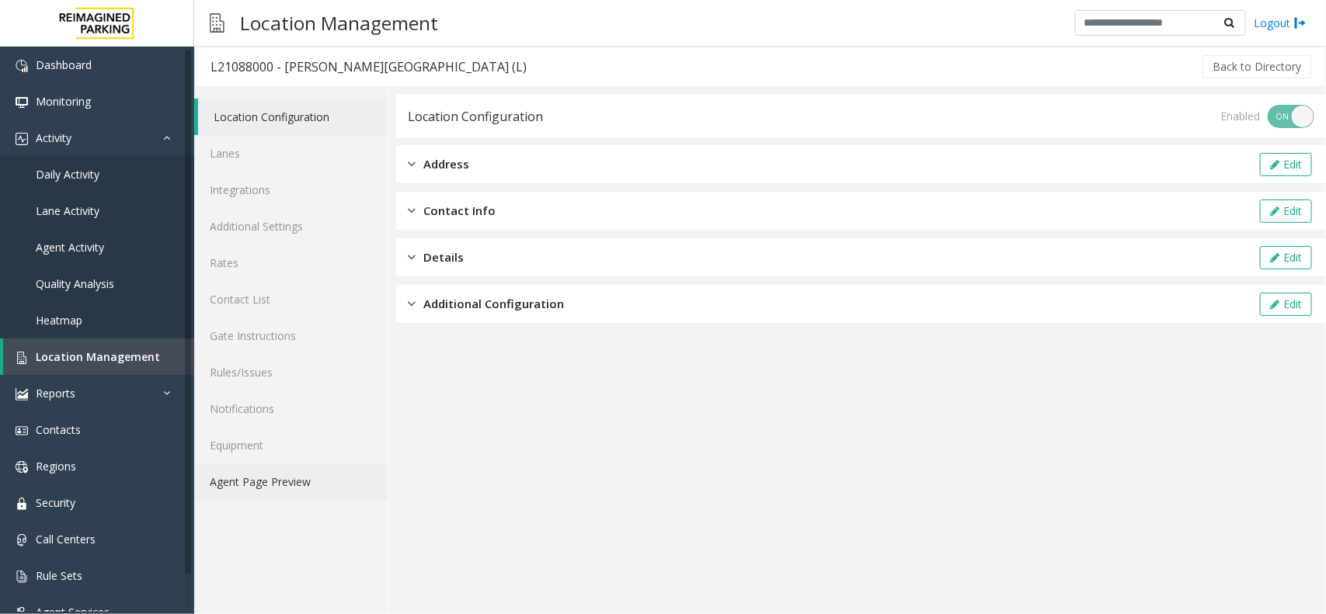
drag, startPoint x: 297, startPoint y: 486, endPoint x: 385, endPoint y: 480, distance: 88.0
click at [297, 486] on link "Agent Page Preview" at bounding box center [290, 482] width 193 height 37
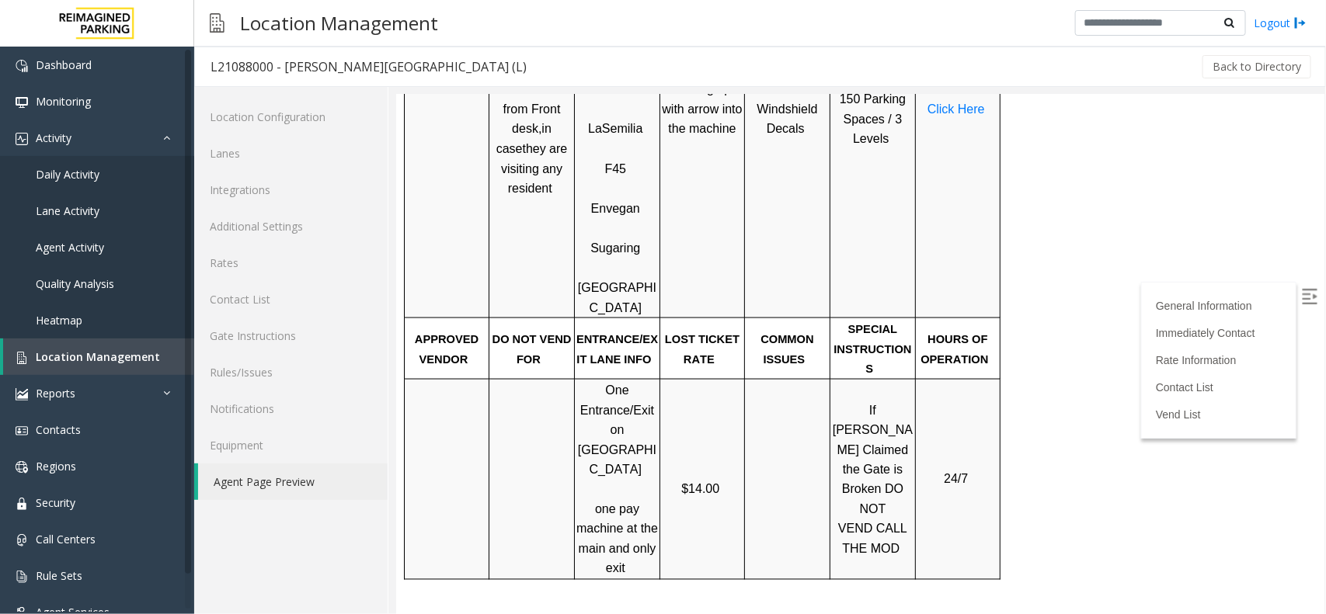
scroll to position [971, 0]
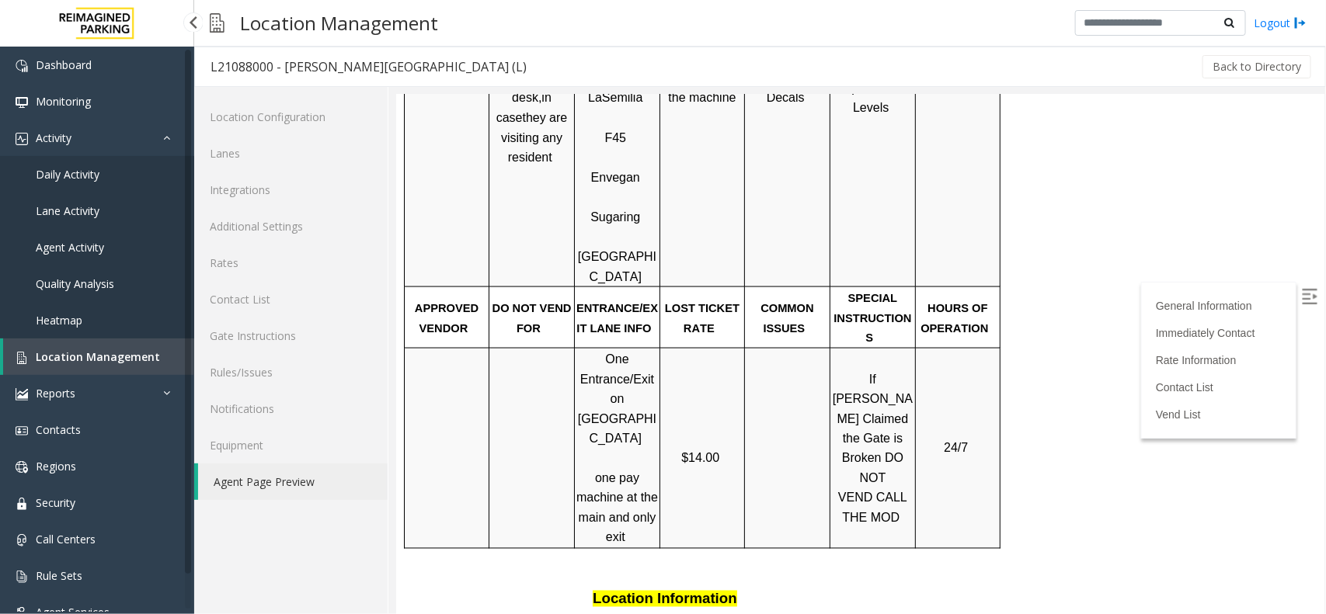
click at [79, 358] on span "Location Management" at bounding box center [98, 357] width 124 height 15
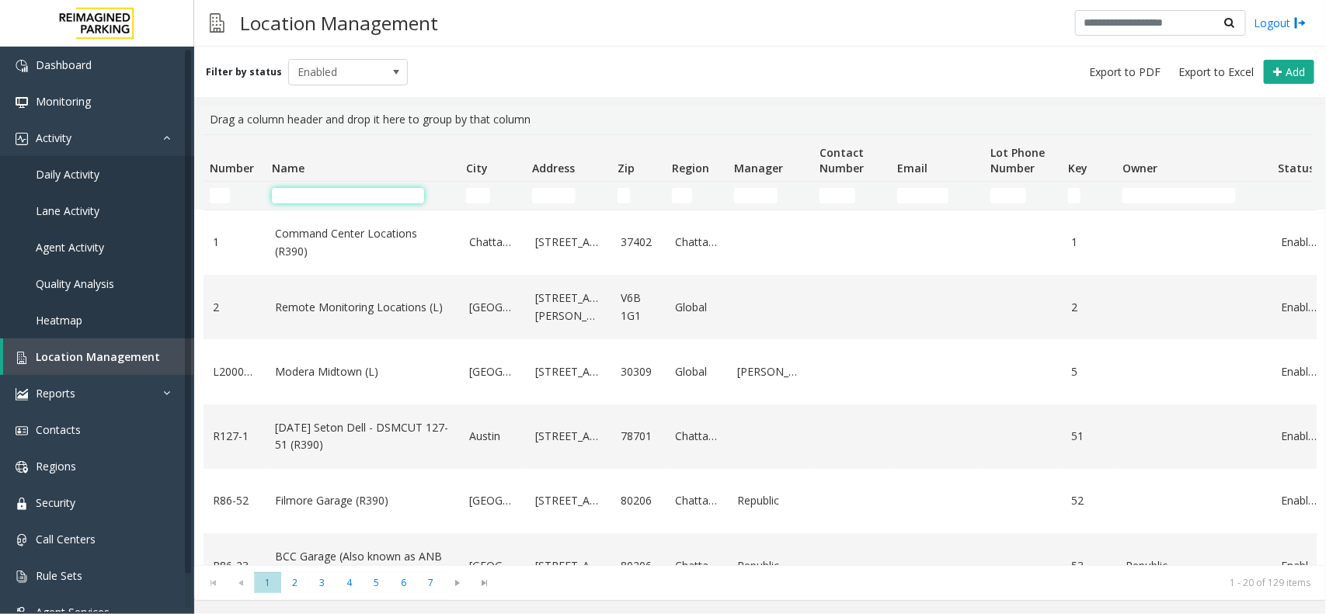
click at [305, 189] on input "Name Filter" at bounding box center [348, 196] width 152 height 16
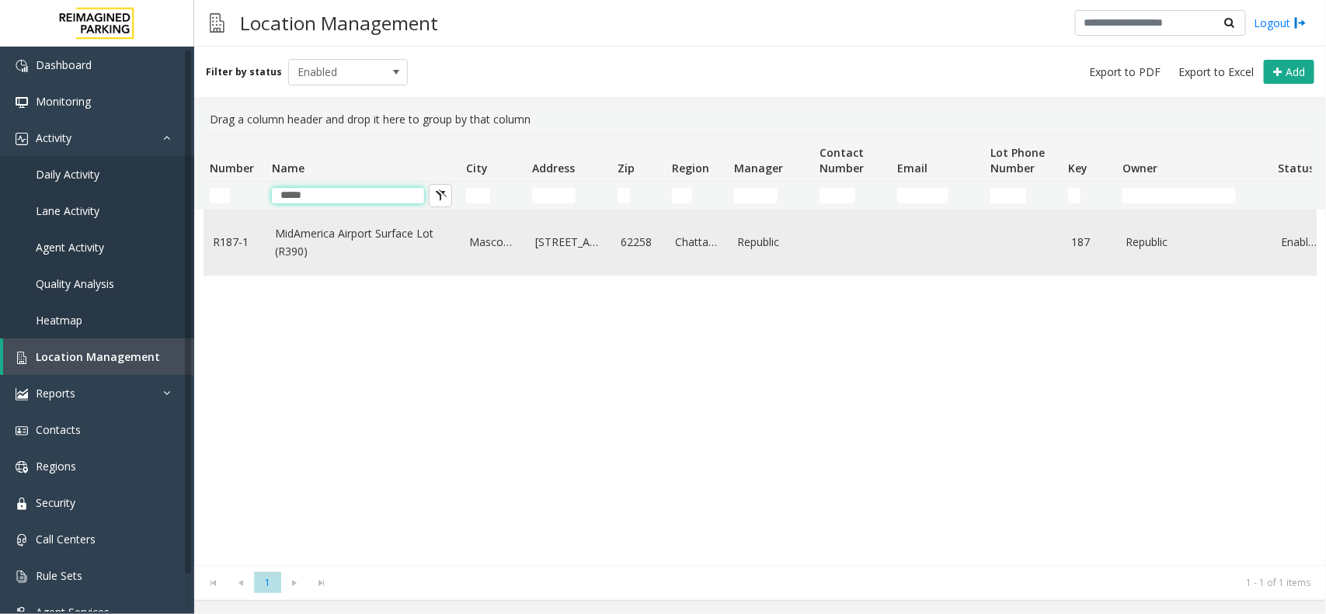
type input "*****"
click at [340, 229] on link "MidAmerica Airport Surface Lot (R390)" at bounding box center [363, 242] width 176 height 35
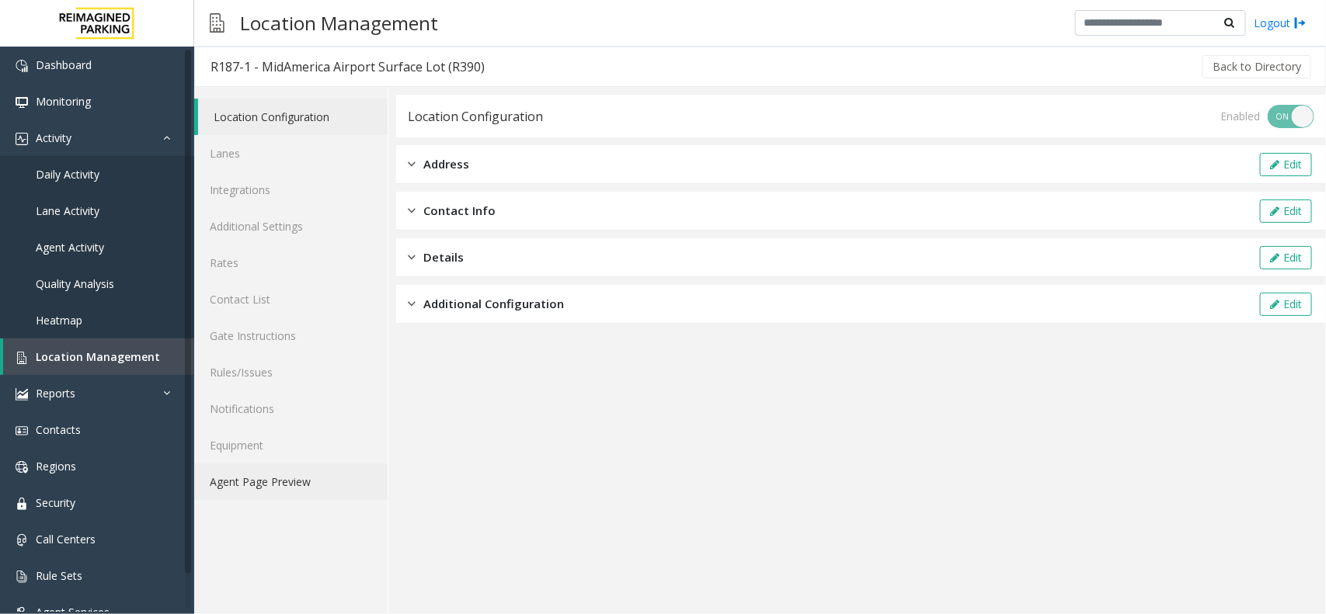
click at [272, 479] on link "Agent Page Preview" at bounding box center [290, 482] width 193 height 37
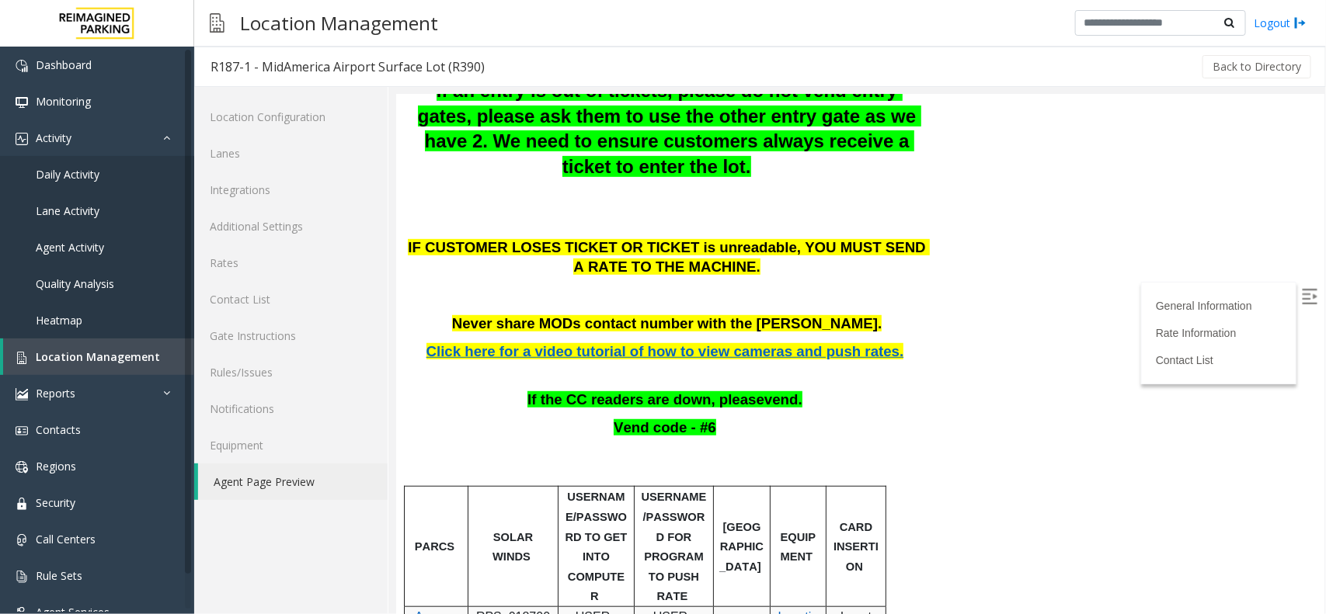
scroll to position [291, 0]
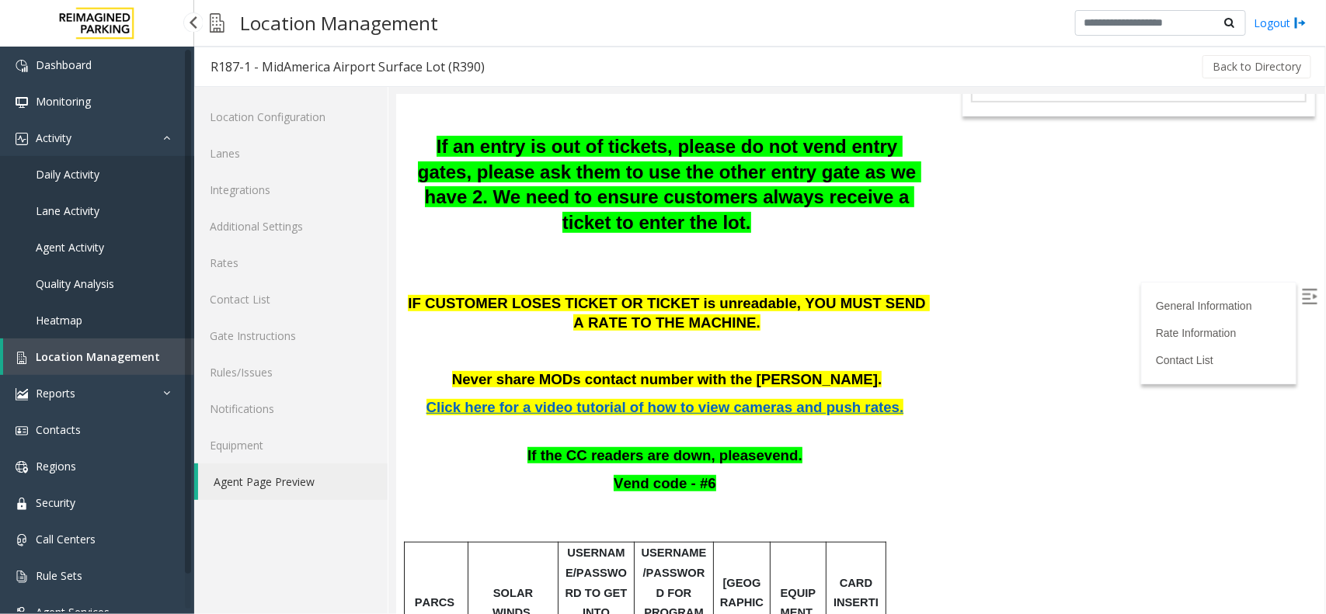
click at [105, 353] on span "Location Management" at bounding box center [98, 357] width 124 height 15
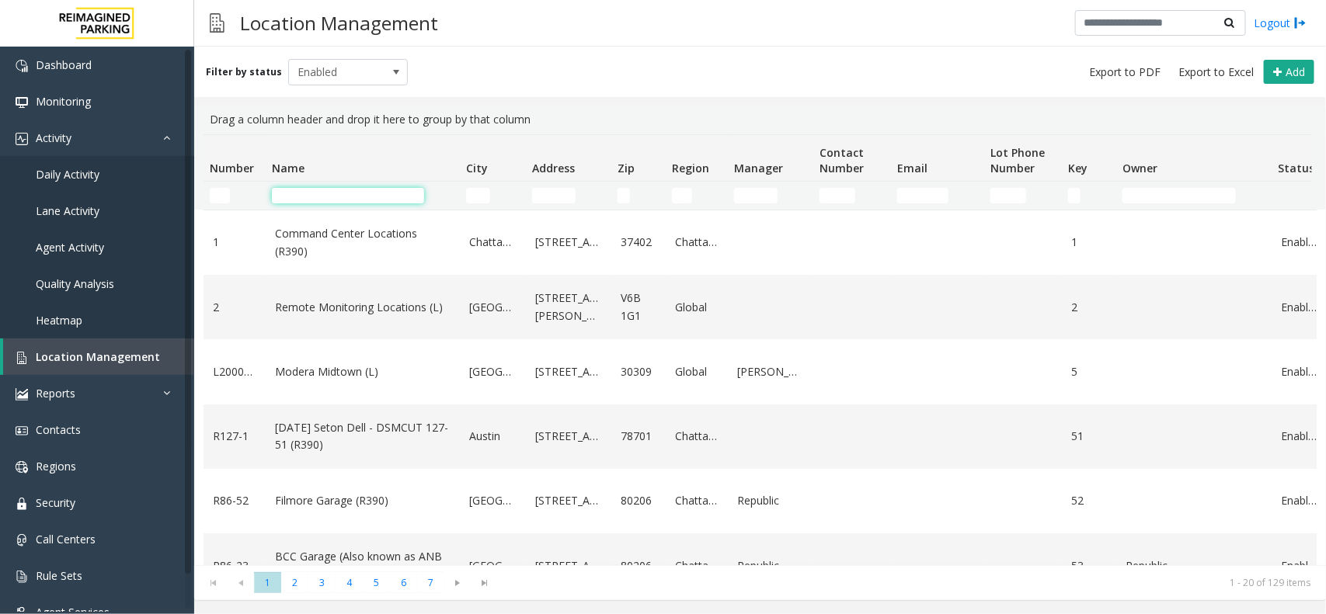
drag, startPoint x: 329, startPoint y: 193, endPoint x: 331, endPoint y: 207, distance: 14.9
click at [329, 193] on input "Name Filter" at bounding box center [348, 196] width 152 height 16
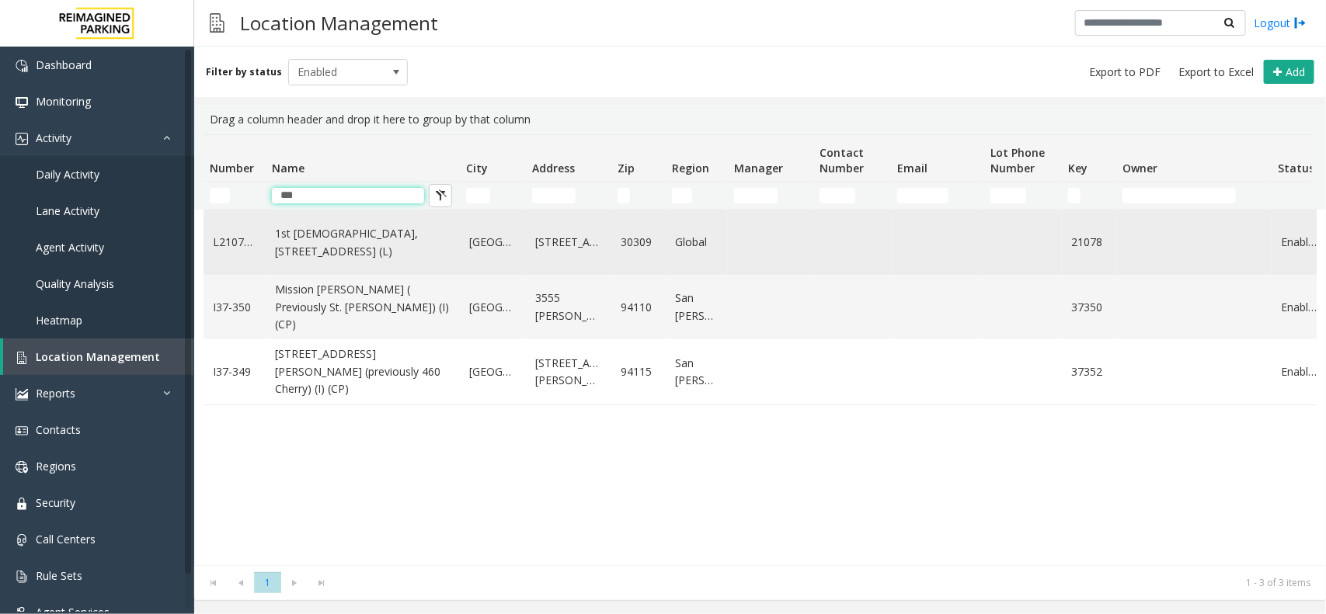
type input "***"
click at [338, 245] on link "1st [DEMOGRAPHIC_DATA], [STREET_ADDRESS] (L)" at bounding box center [363, 242] width 176 height 35
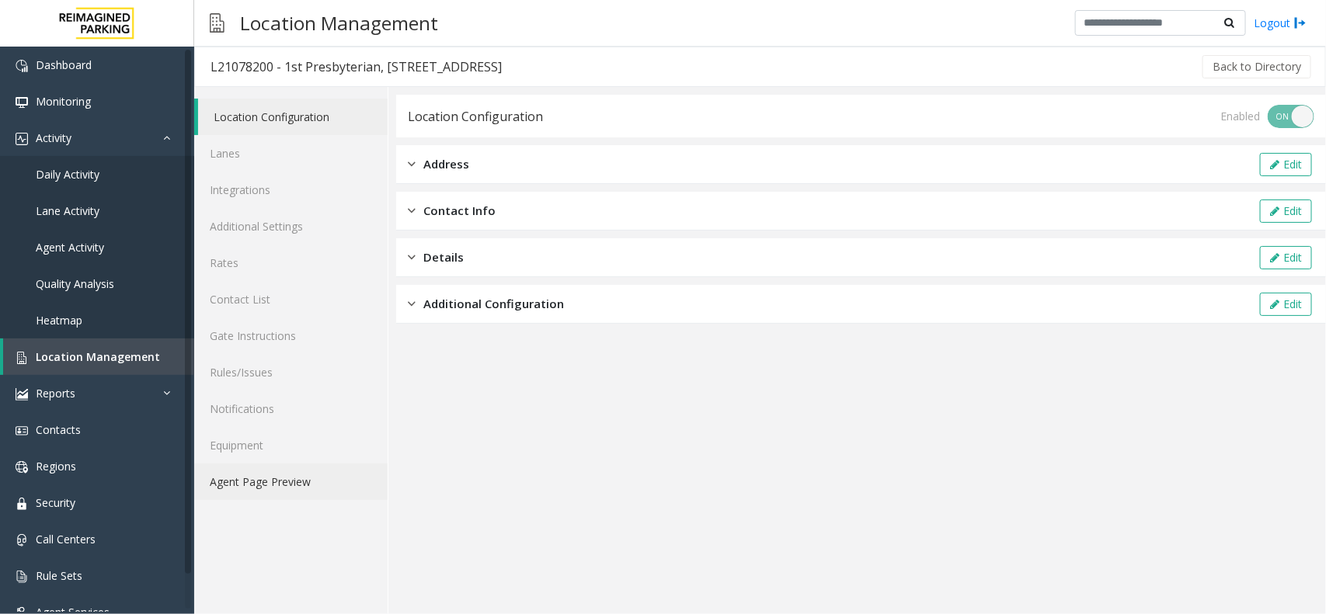
click at [249, 479] on link "Agent Page Preview" at bounding box center [290, 482] width 193 height 37
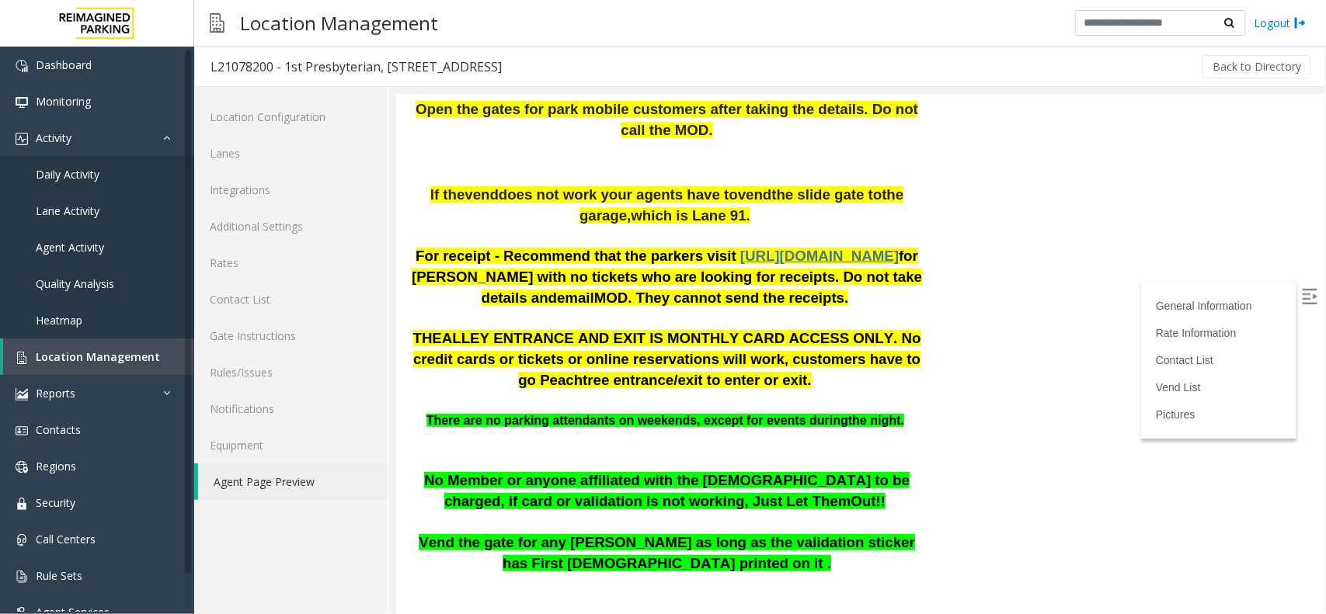
scroll to position [486, 0]
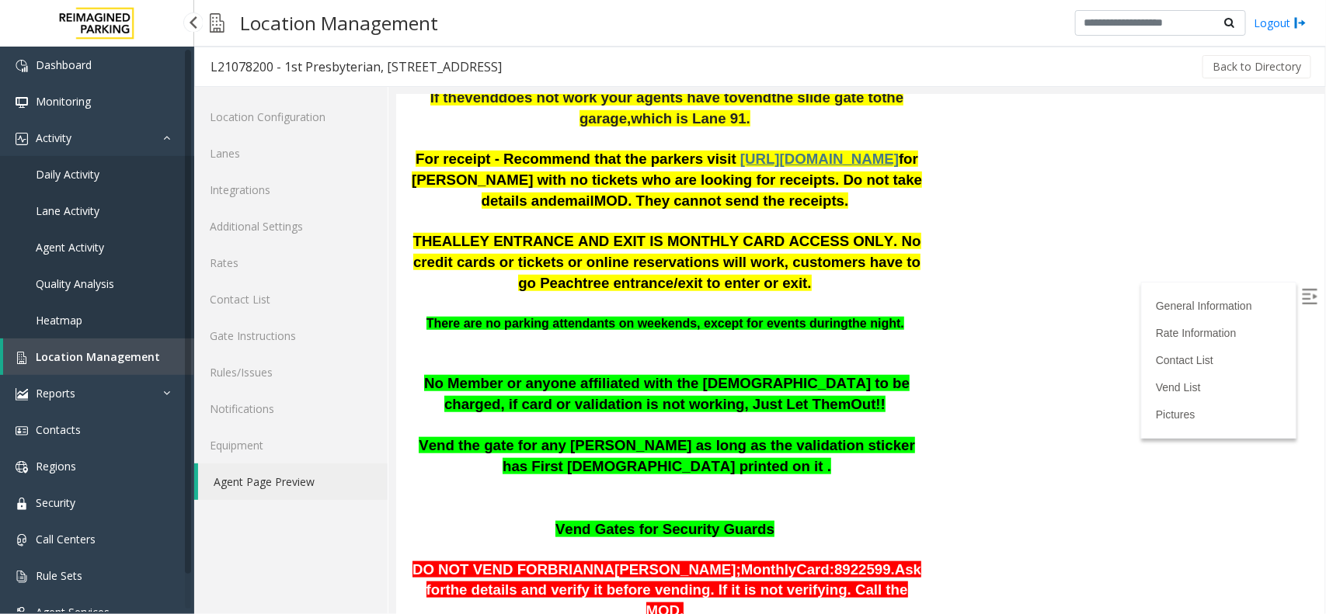
click at [83, 354] on span "Location Management" at bounding box center [98, 357] width 124 height 15
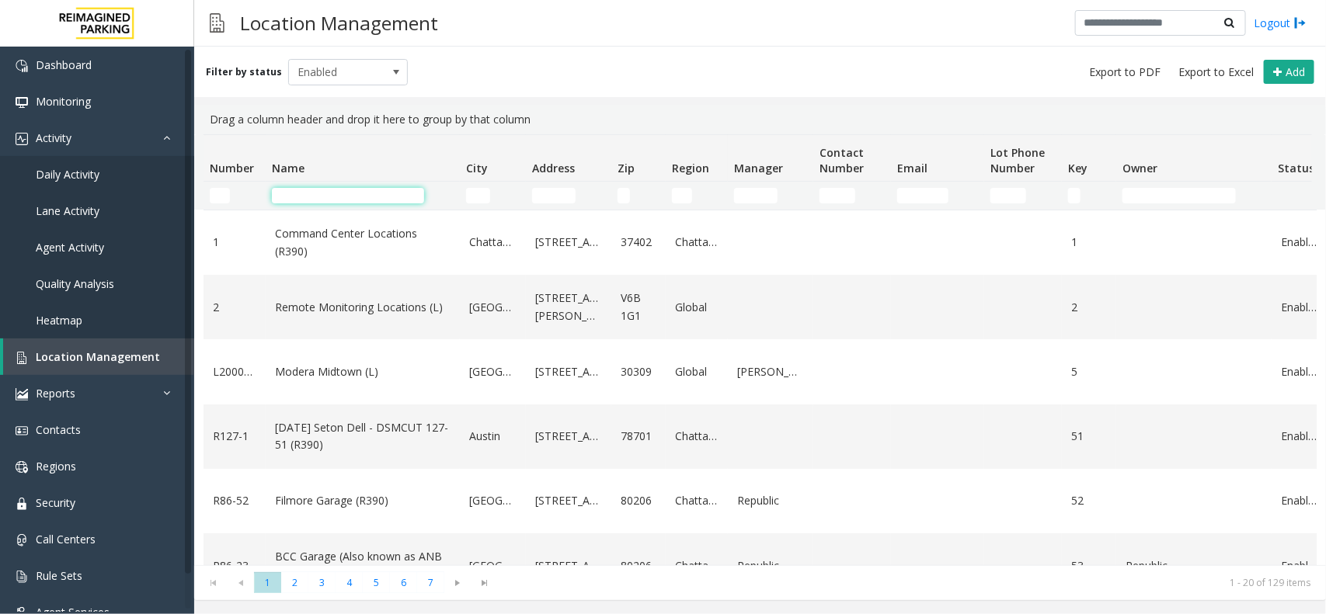
click at [319, 192] on input "Name Filter" at bounding box center [348, 196] width 152 height 16
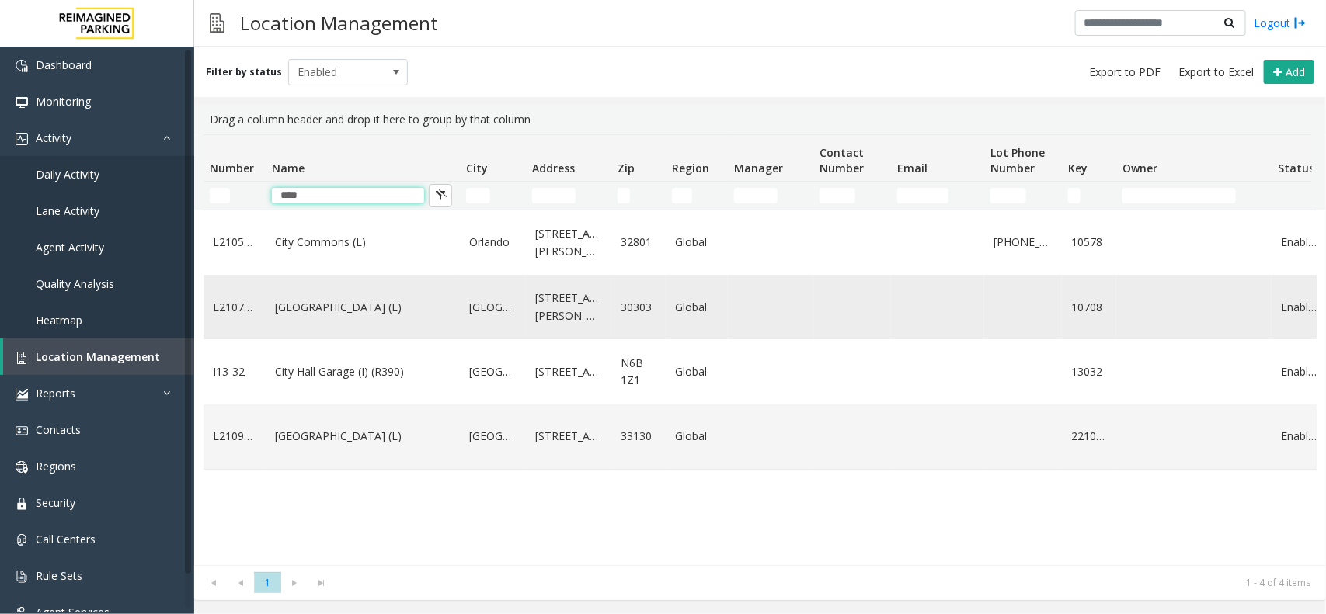
type input "****"
click at [296, 308] on link "[GEOGRAPHIC_DATA] (L)" at bounding box center [363, 307] width 176 height 17
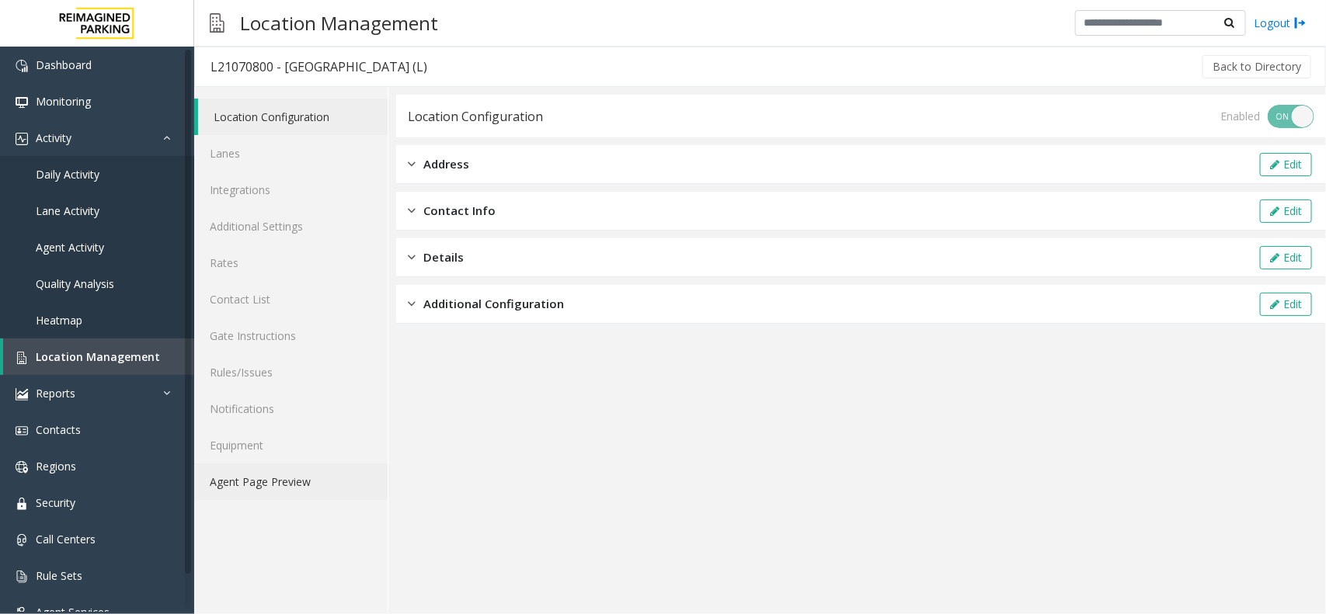
click at [293, 480] on link "Agent Page Preview" at bounding box center [290, 482] width 193 height 37
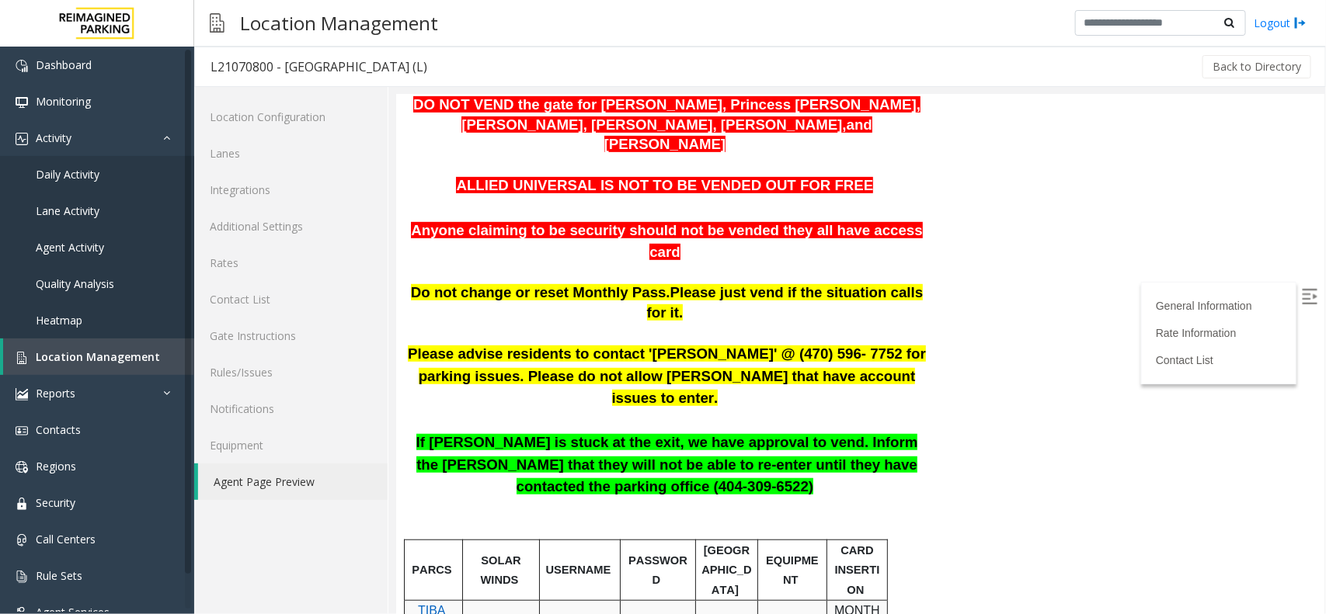
scroll to position [144, 0]
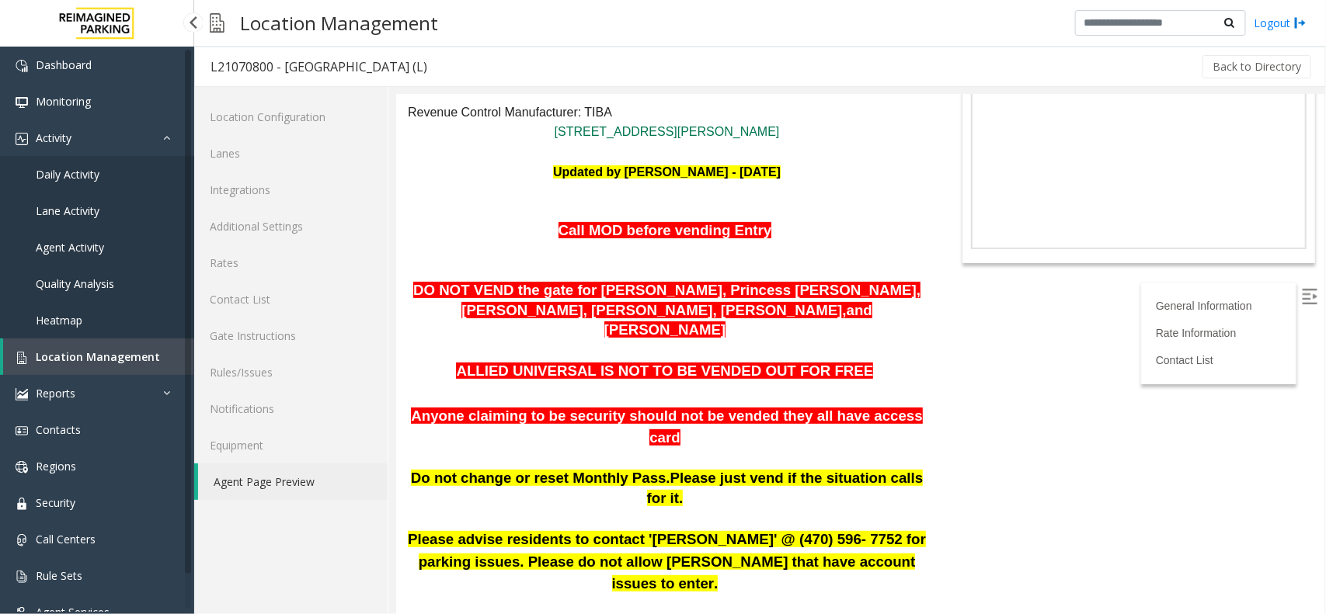
click at [82, 353] on span "Location Management" at bounding box center [98, 357] width 124 height 15
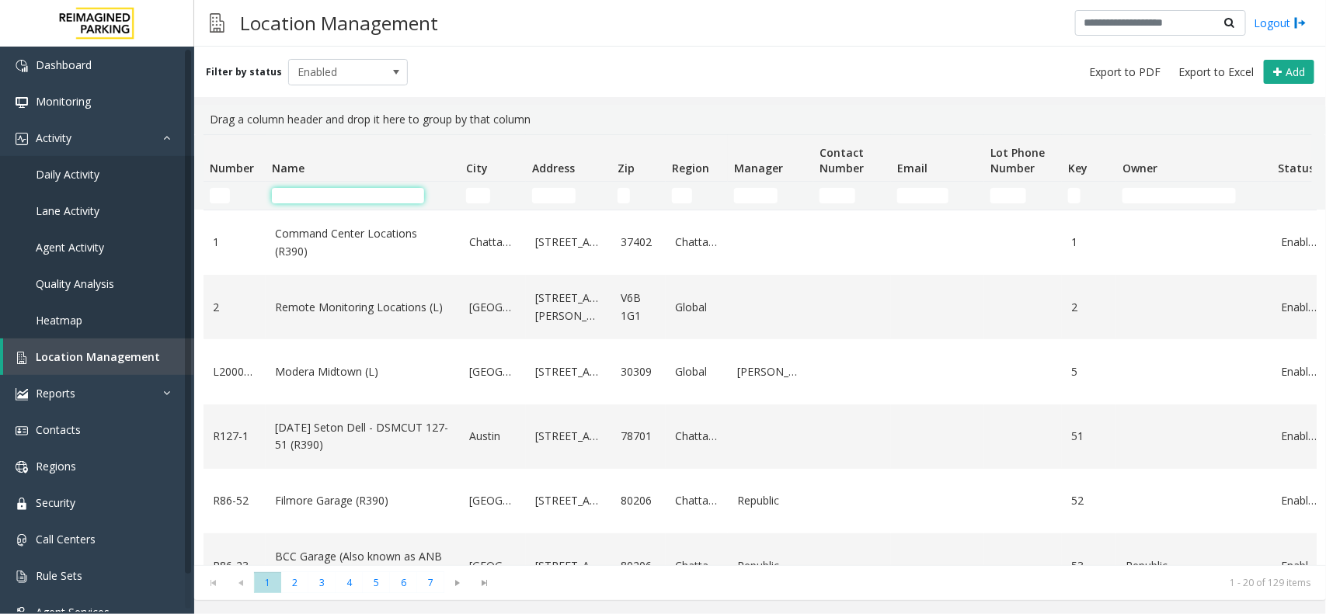
click at [308, 194] on input "Name Filter" at bounding box center [348, 196] width 152 height 16
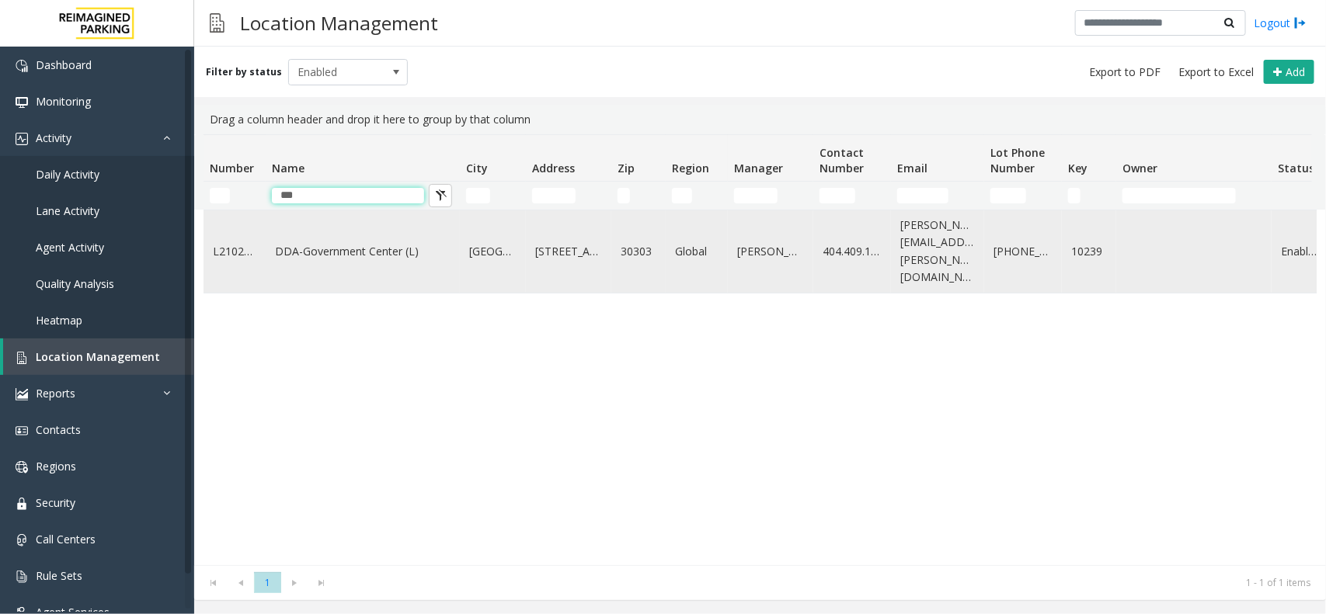
type input "***"
click at [351, 243] on link "DDA-Government Center (L)" at bounding box center [363, 251] width 176 height 17
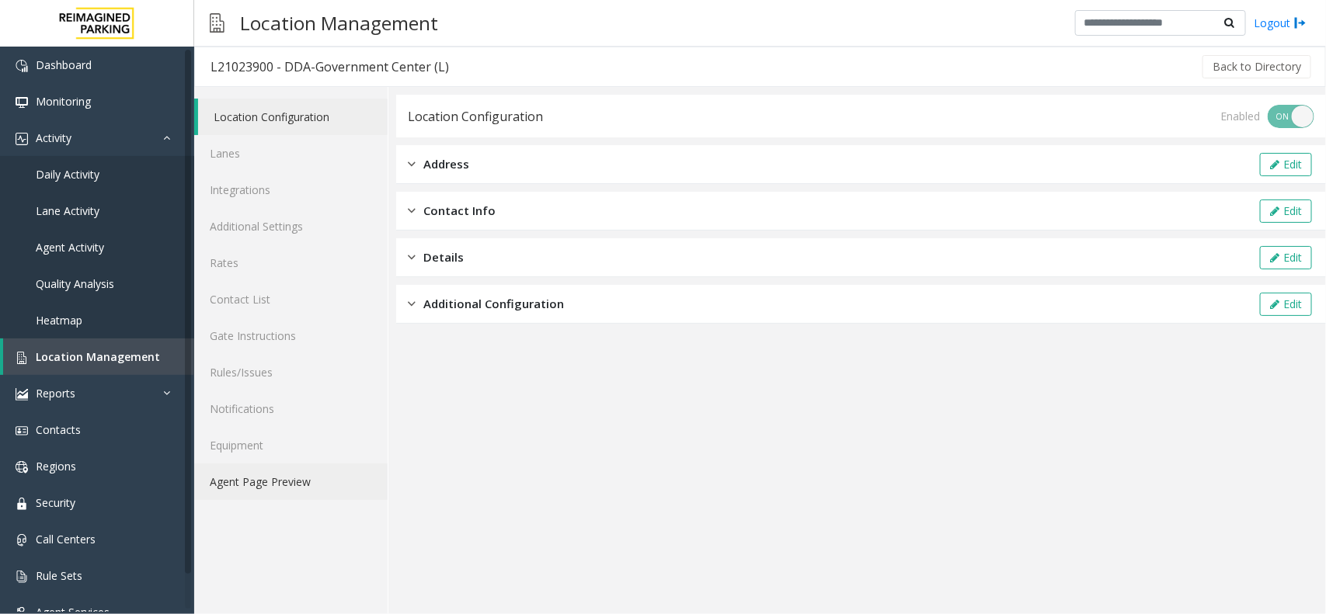
click at [254, 467] on link "Agent Page Preview" at bounding box center [290, 482] width 193 height 37
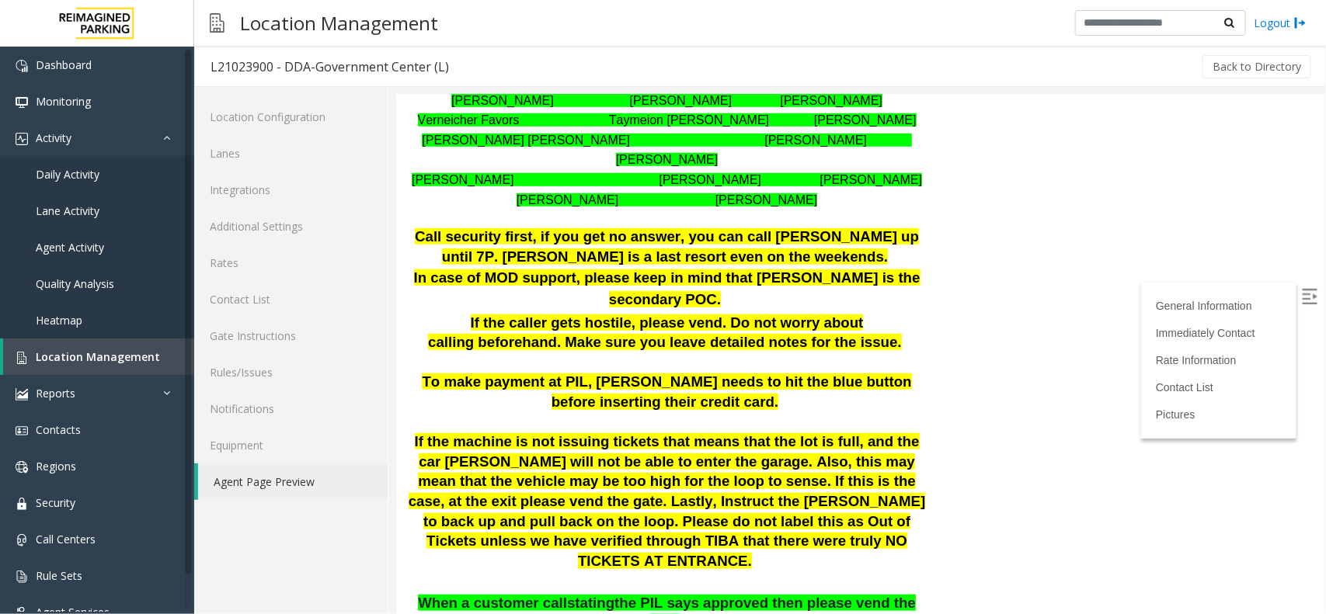
scroll to position [486, 0]
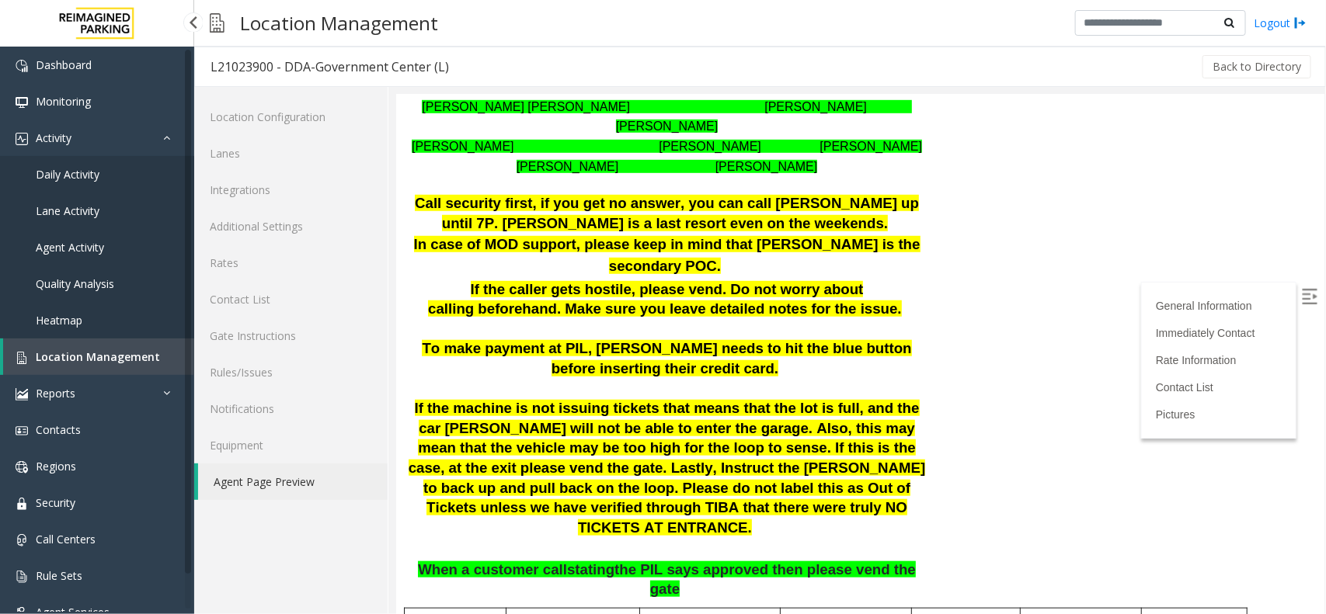
click at [79, 356] on span "Location Management" at bounding box center [98, 357] width 124 height 15
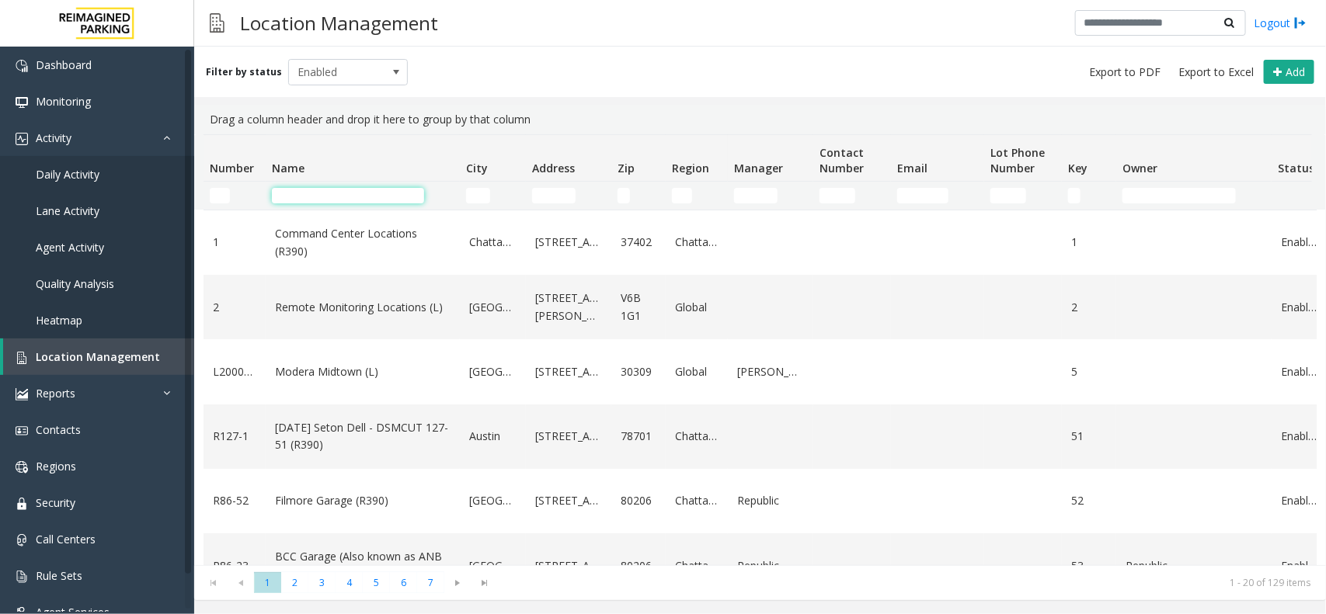
click at [324, 195] on input "Name Filter" at bounding box center [348, 196] width 152 height 16
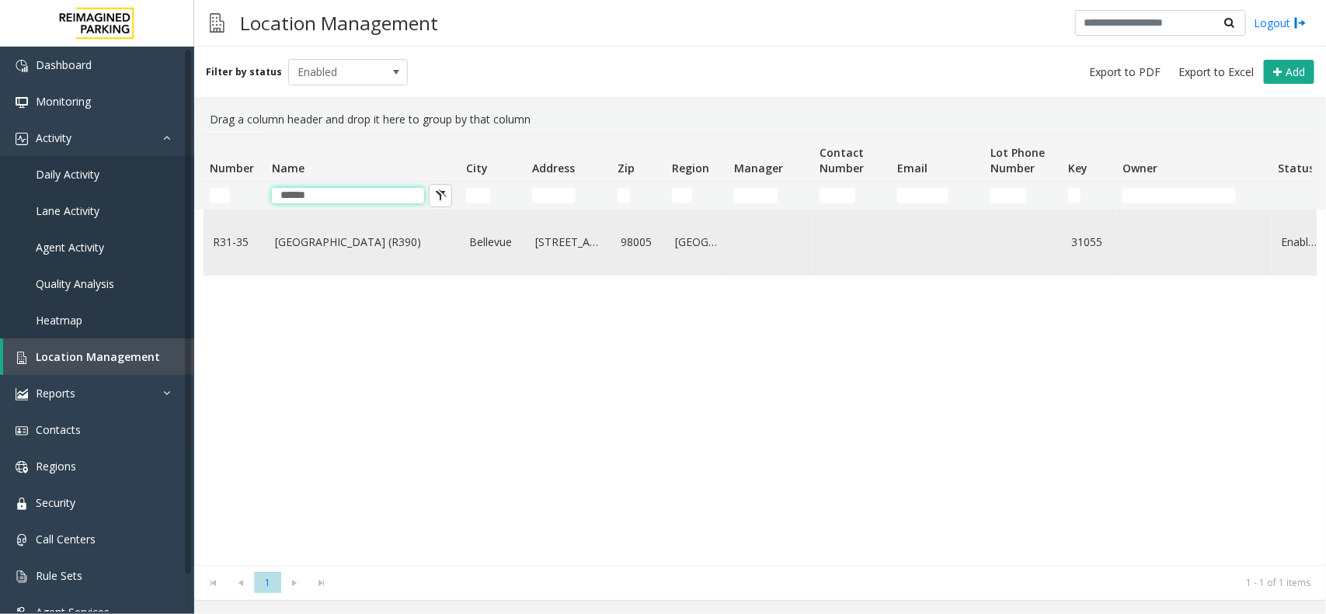
type input "******"
click at [406, 250] on link "[GEOGRAPHIC_DATA] (R390)" at bounding box center [363, 242] width 176 height 17
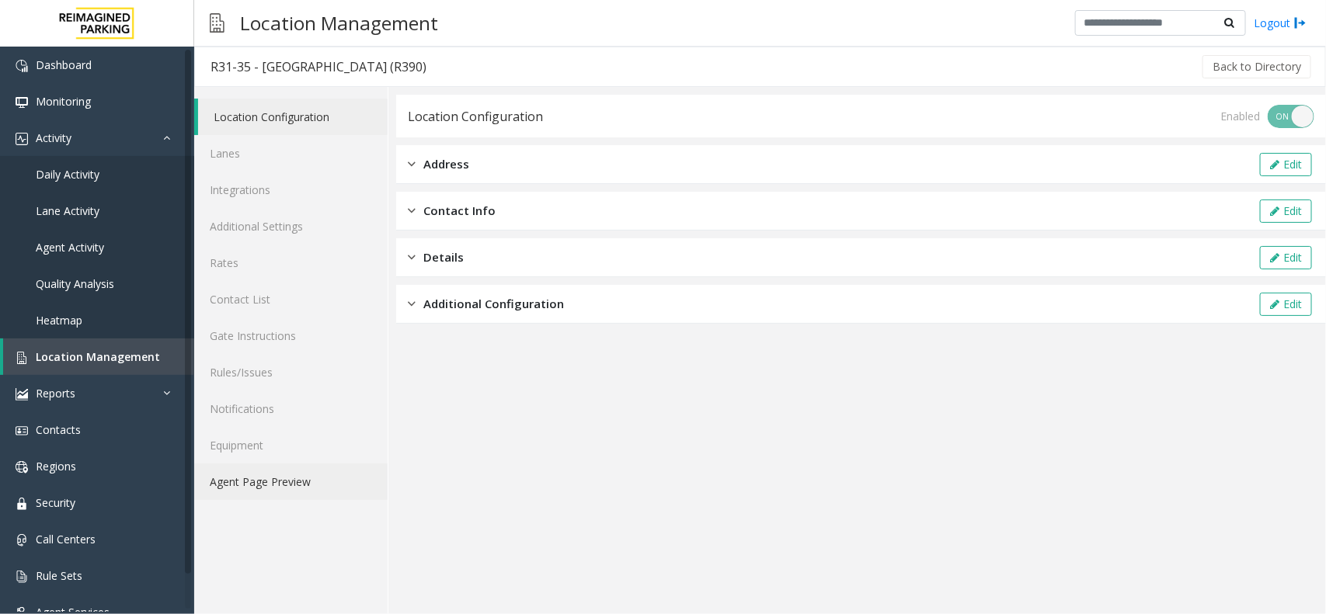
click at [246, 484] on link "Agent Page Preview" at bounding box center [290, 482] width 193 height 37
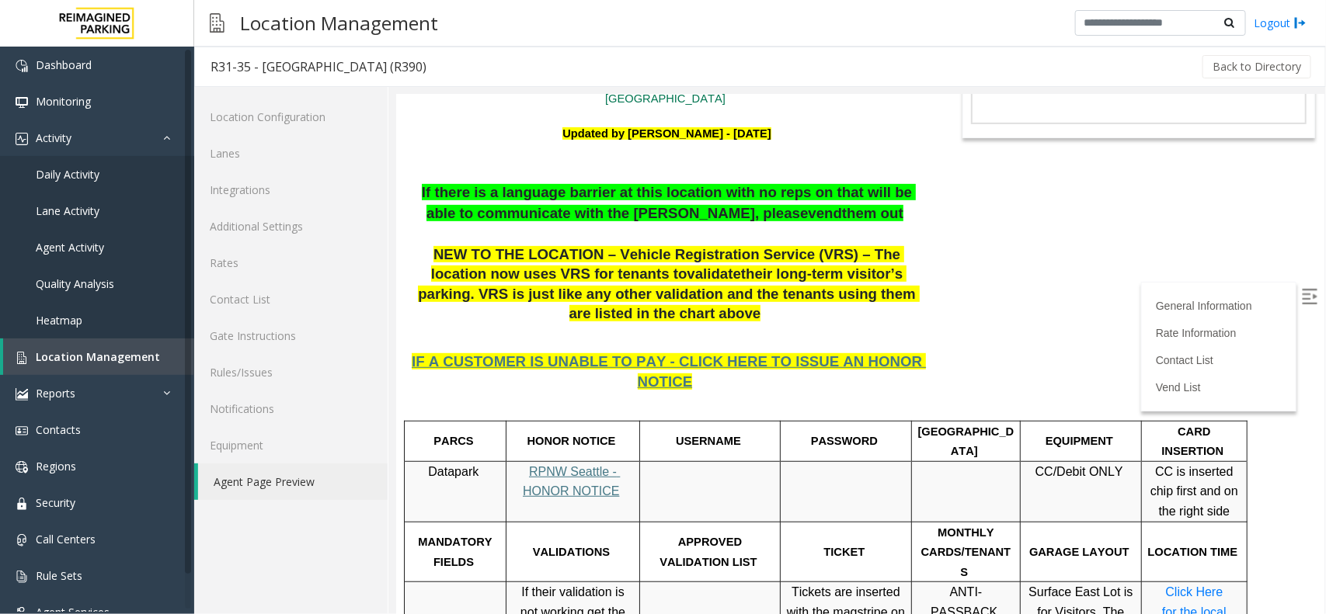
scroll to position [291, 0]
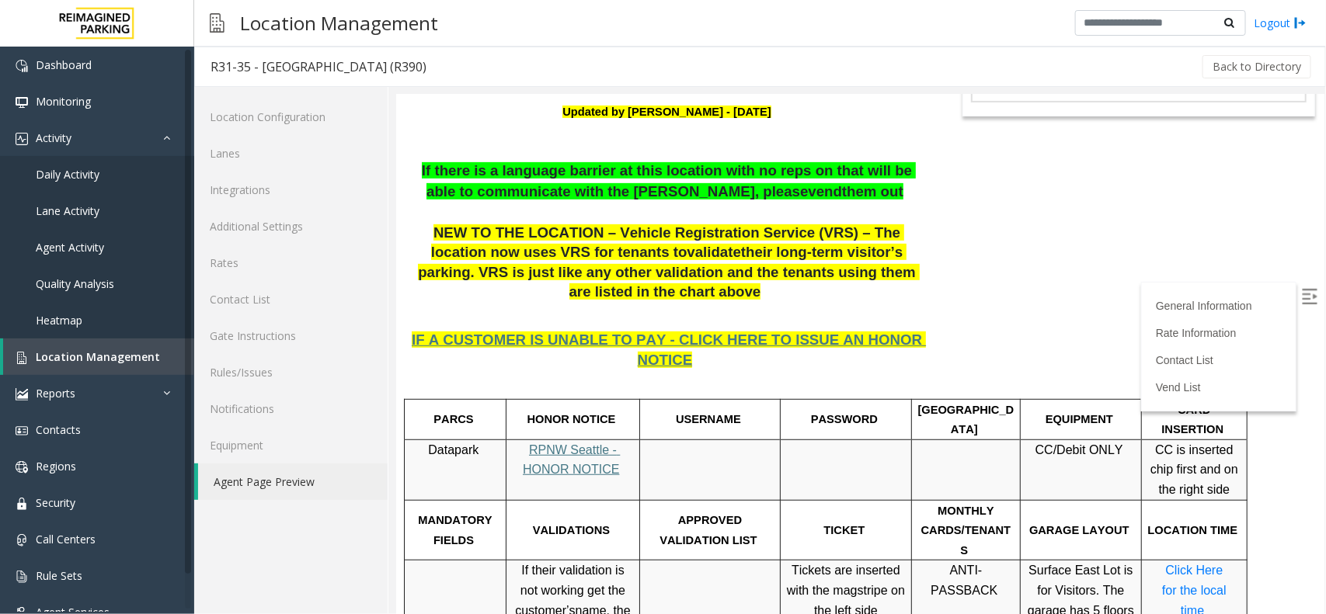
click at [1301, 288] on img at bounding box center [1309, 296] width 16 height 16
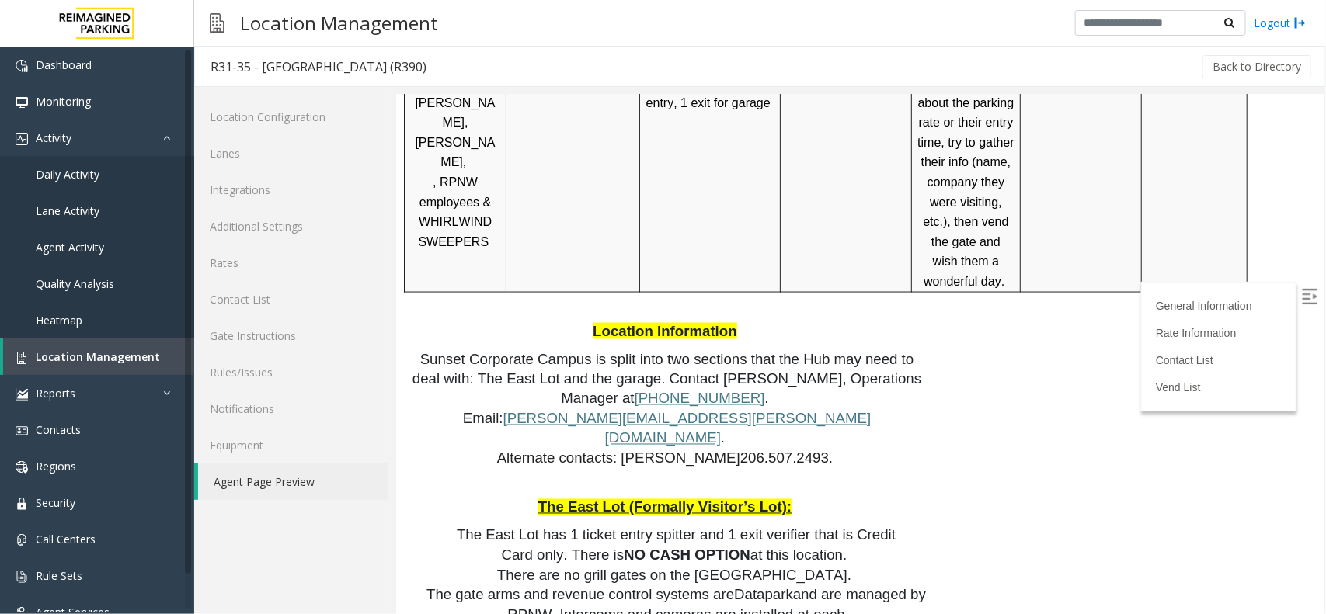
scroll to position [942, 0]
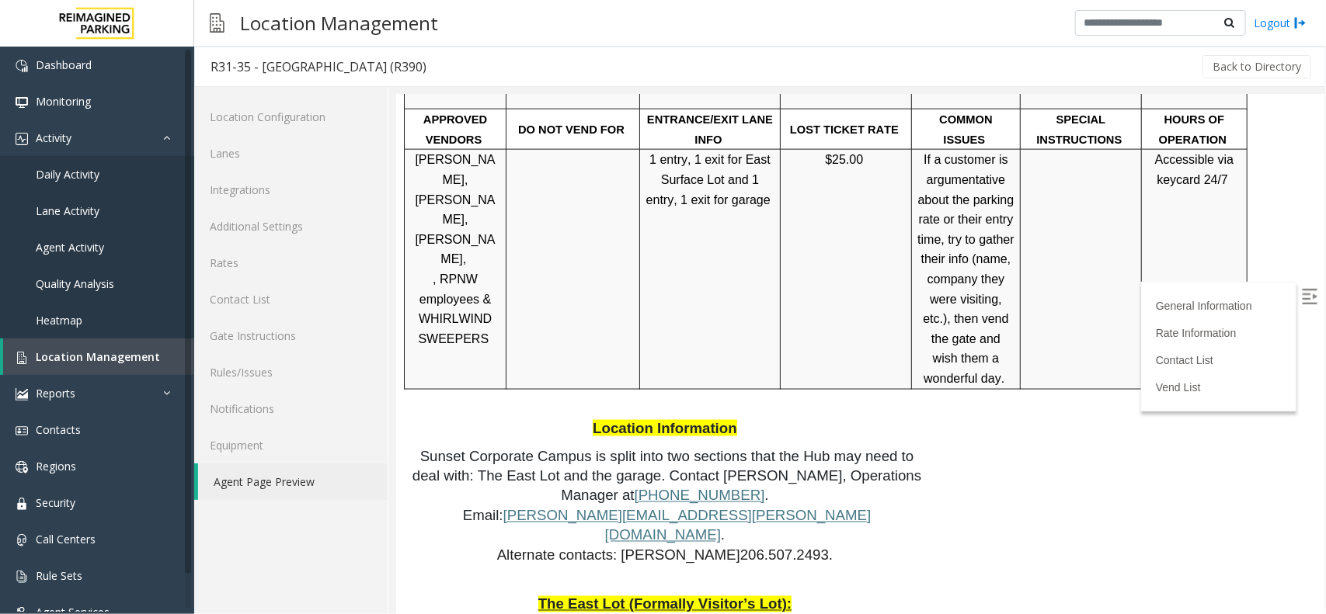
click at [496, 447] on span "Sunset Corporate Campus is split into two sections that the Hub may need to dea…" at bounding box center [668, 475] width 513 height 56
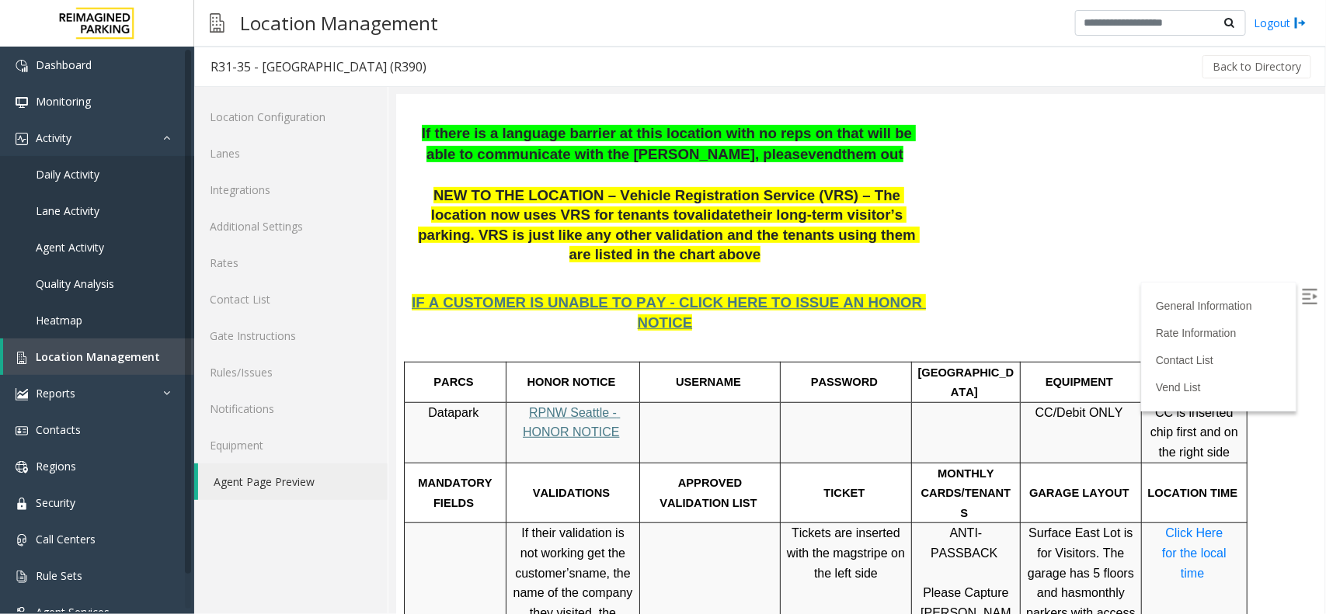
scroll to position [360, 0]
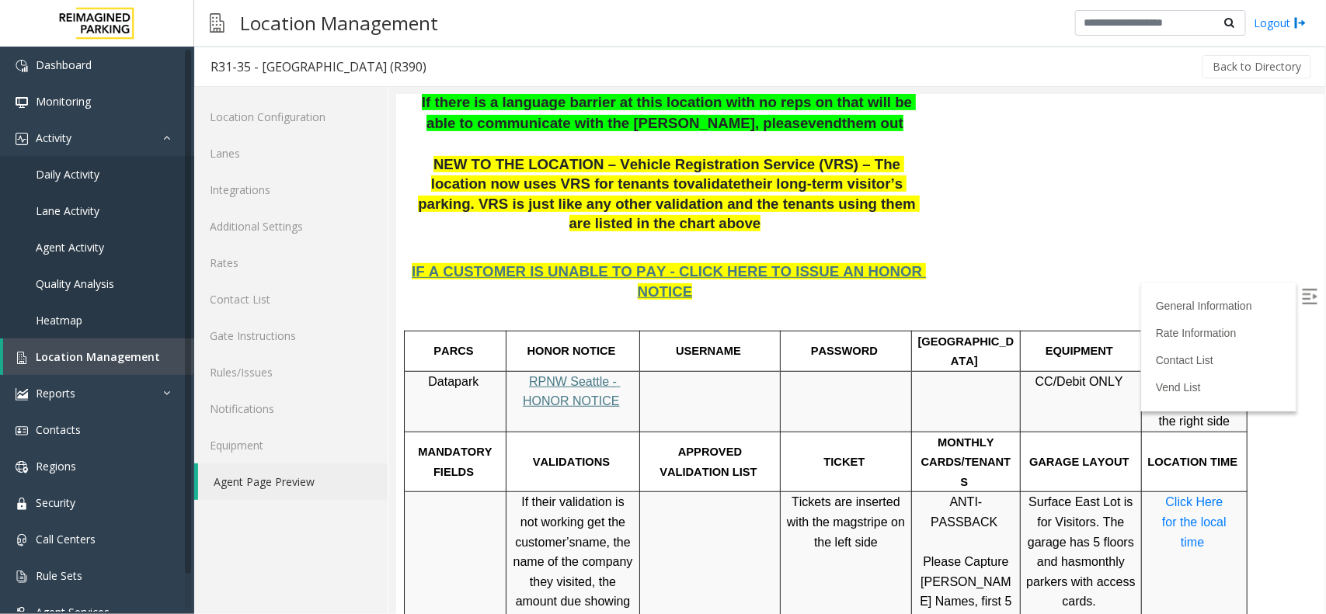
drag, startPoint x: 465, startPoint y: 66, endPoint x: 204, endPoint y: 78, distance: 260.5
click at [204, 78] on h3 "R31-35 - [GEOGRAPHIC_DATA] (R390)" at bounding box center [318, 67] width 247 height 36
copy div "R31-35 - [GEOGRAPHIC_DATA] (R390)"
